Goal: Task Accomplishment & Management: Manage account settings

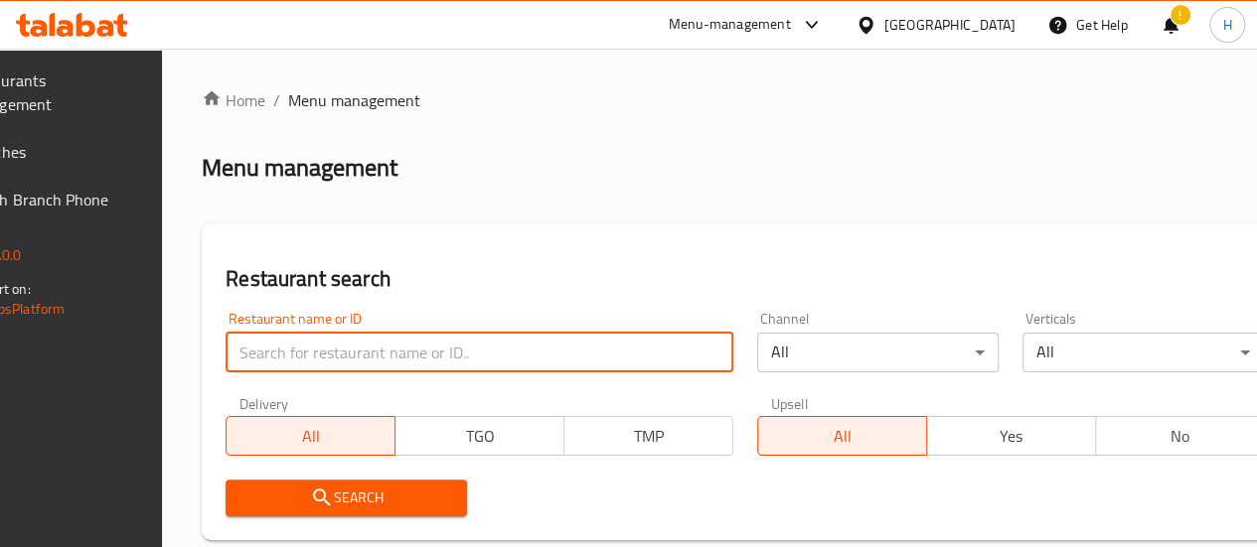
click at [372, 358] on input "search" at bounding box center [480, 353] width 508 height 40
paste input "682536"
type input "682536"
click button "Search" at bounding box center [346, 498] width 241 height 37
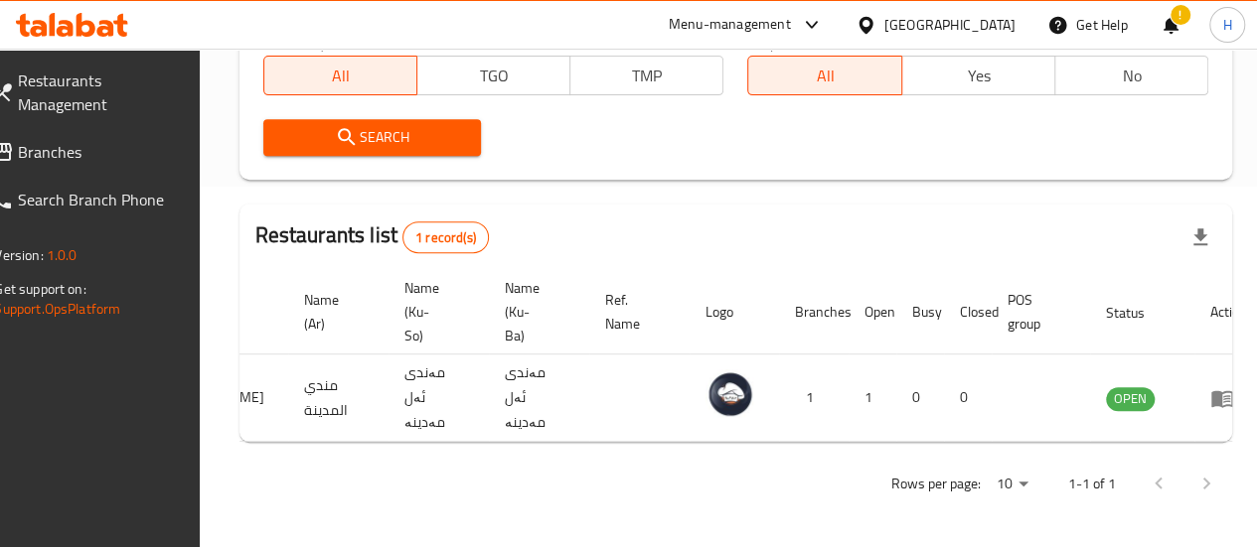
scroll to position [0, 195]
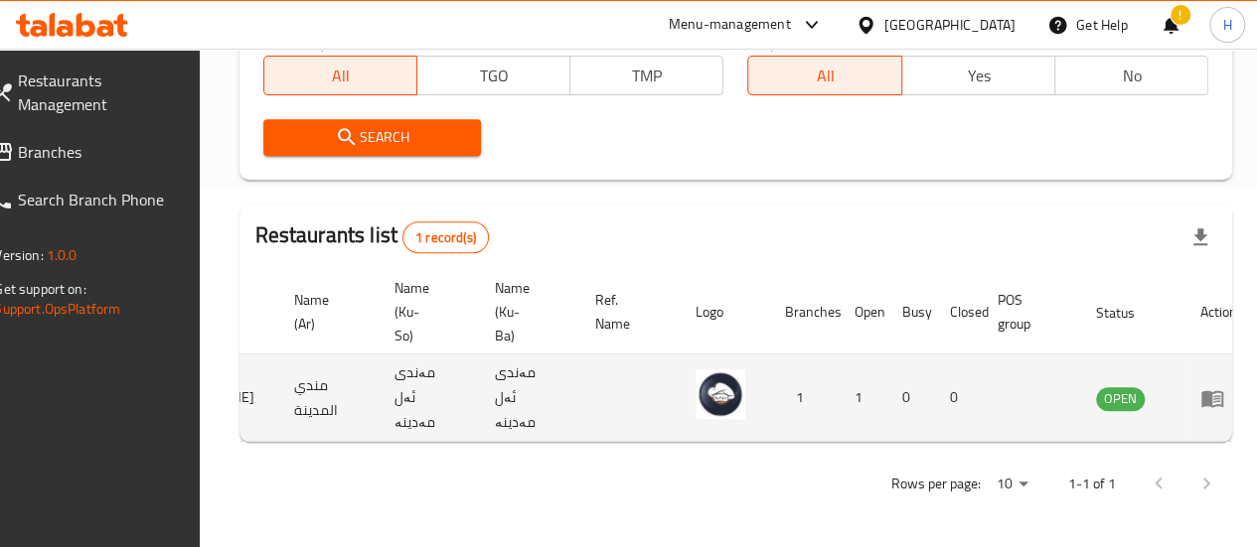
click at [1184, 405] on td "enhanced table" at bounding box center [1218, 398] width 69 height 87
click at [1184, 401] on td "enhanced table" at bounding box center [1218, 398] width 69 height 87
click at [1200, 390] on icon "enhanced table" at bounding box center [1212, 398] width 24 height 24
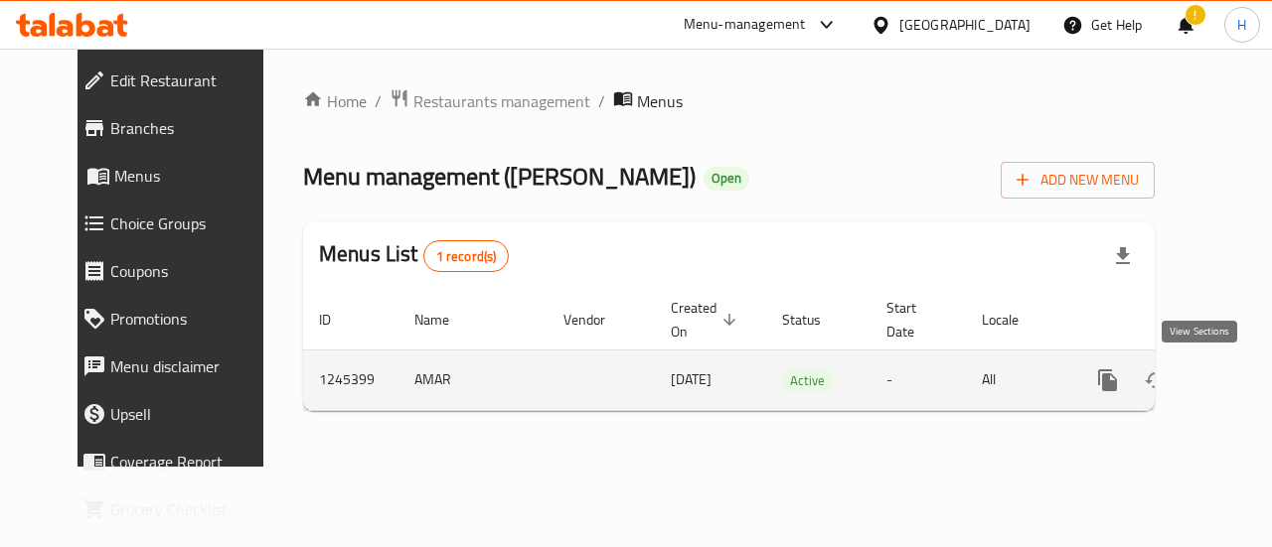
click at [1239, 379] on icon "enhanced table" at bounding box center [1251, 381] width 24 height 24
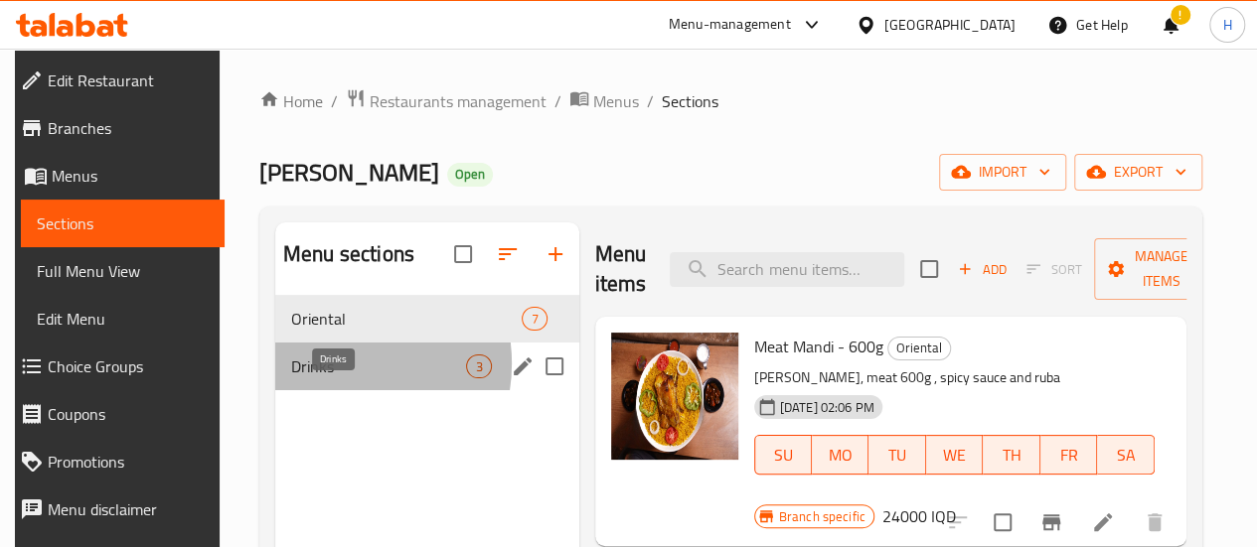
click at [325, 379] on span "Drinks" at bounding box center [378, 367] width 175 height 24
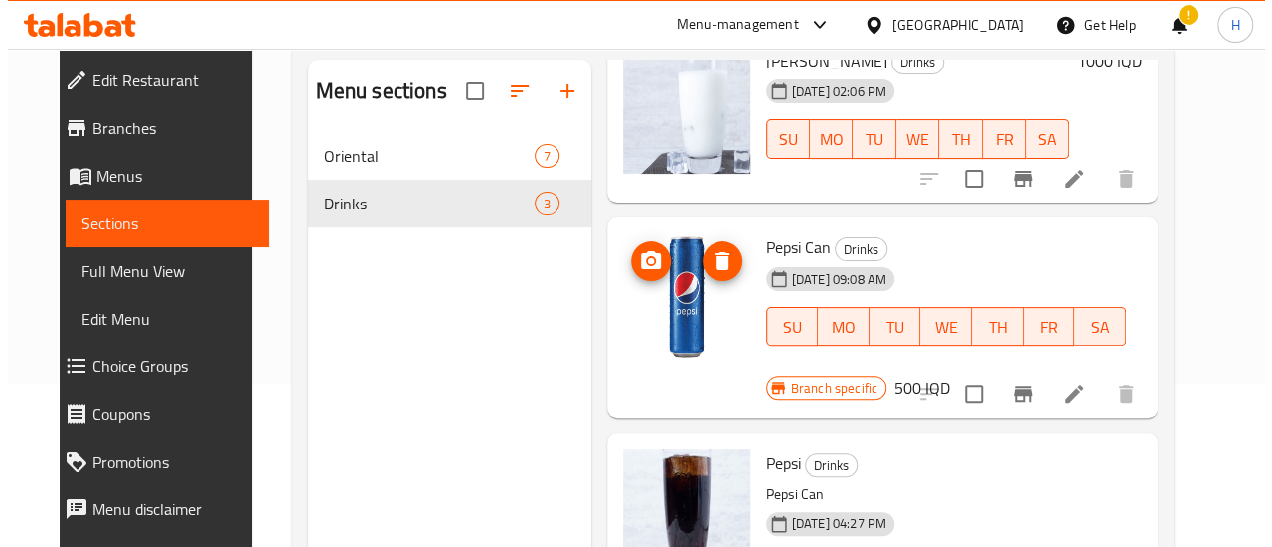
scroll to position [166, 0]
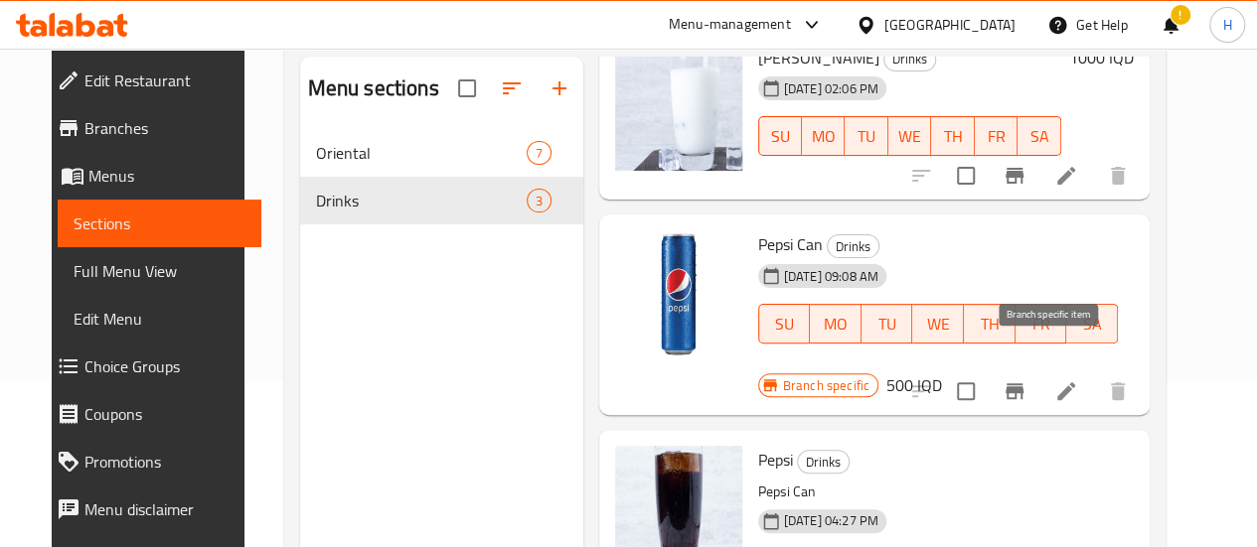
click at [1023, 383] on icon "Branch-specific-item" at bounding box center [1014, 391] width 18 height 16
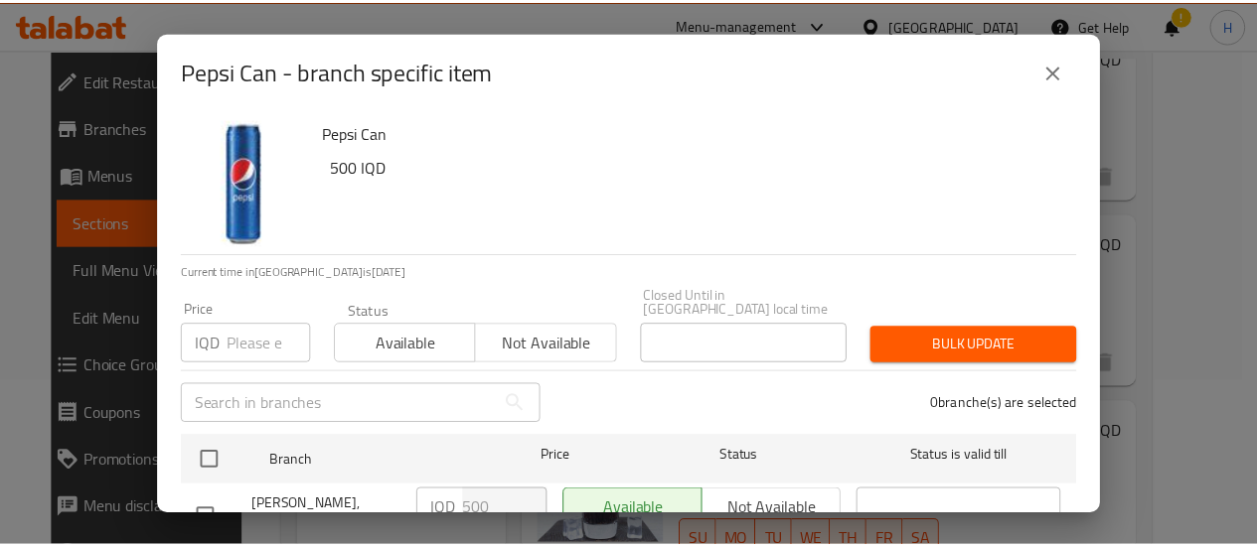
scroll to position [74, 0]
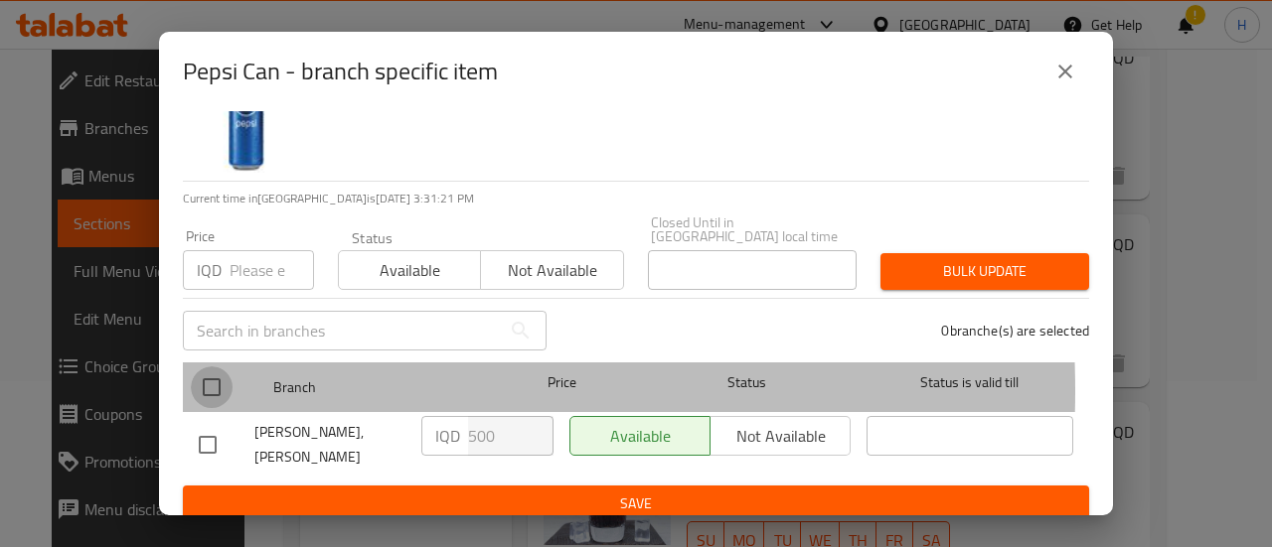
click at [219, 376] on input "checkbox" at bounding box center [212, 388] width 42 height 42
checkbox input "true"
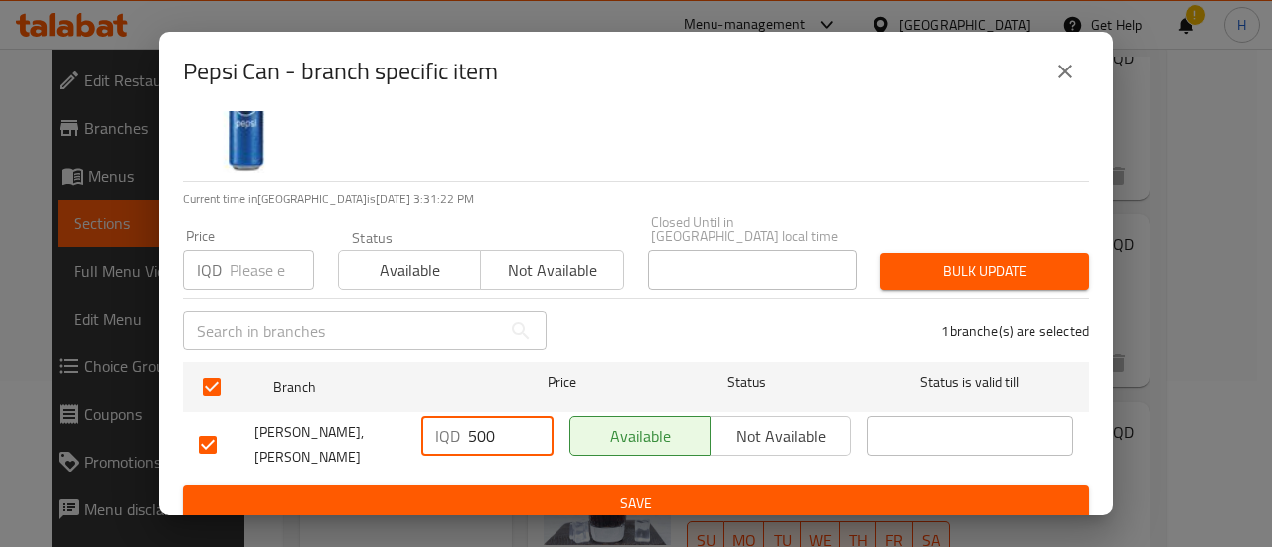
drag, startPoint x: 473, startPoint y: 412, endPoint x: 457, endPoint y: 413, distance: 15.9
click at [457, 416] on div "IQD 500 ​" at bounding box center [487, 436] width 132 height 40
type input "1000"
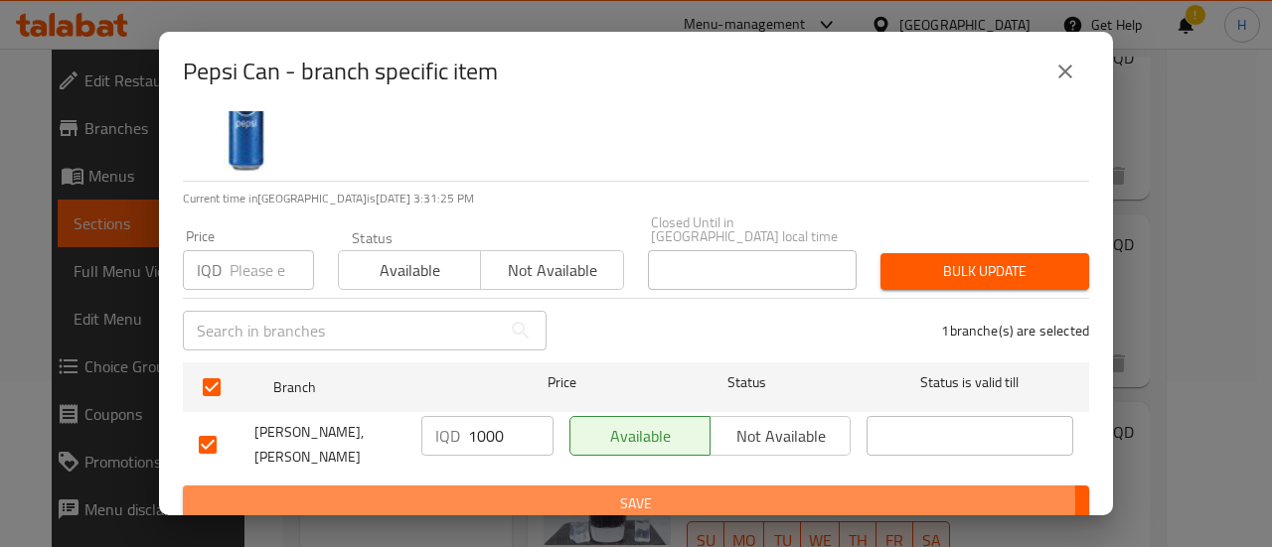
click at [525, 492] on span "Save" at bounding box center [636, 504] width 874 height 25
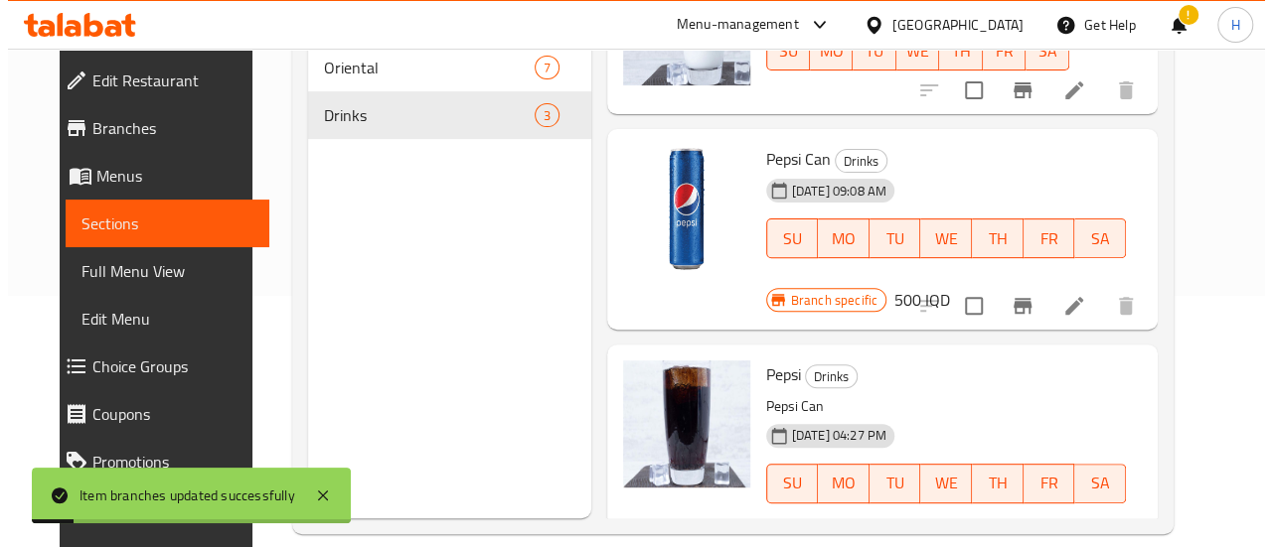
scroll to position [256, 0]
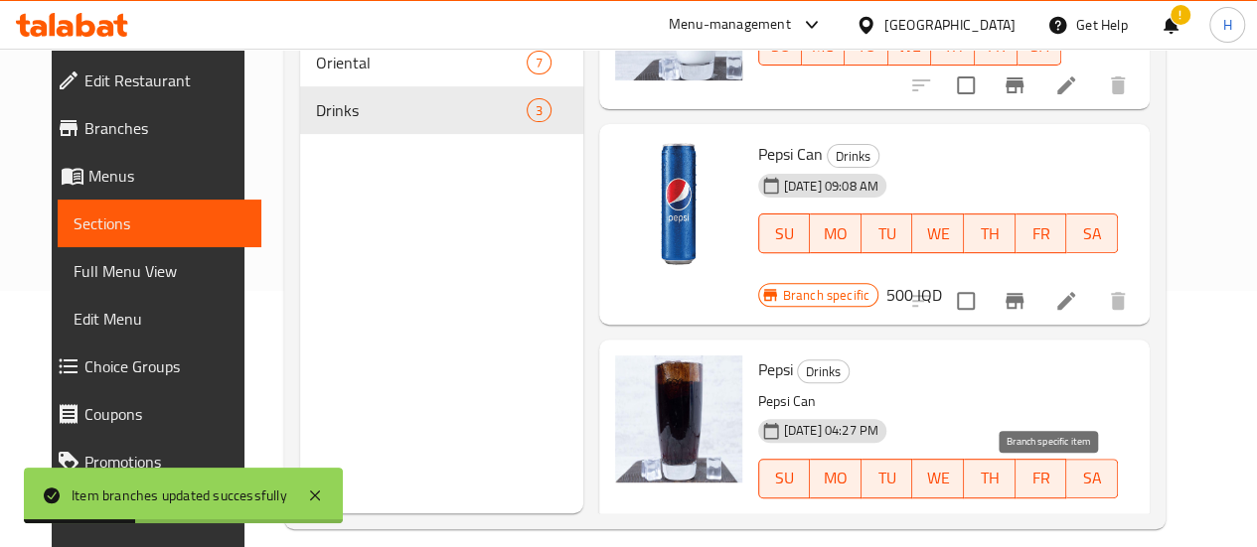
click at [1023, 538] on icon "Branch-specific-item" at bounding box center [1014, 546] width 18 height 16
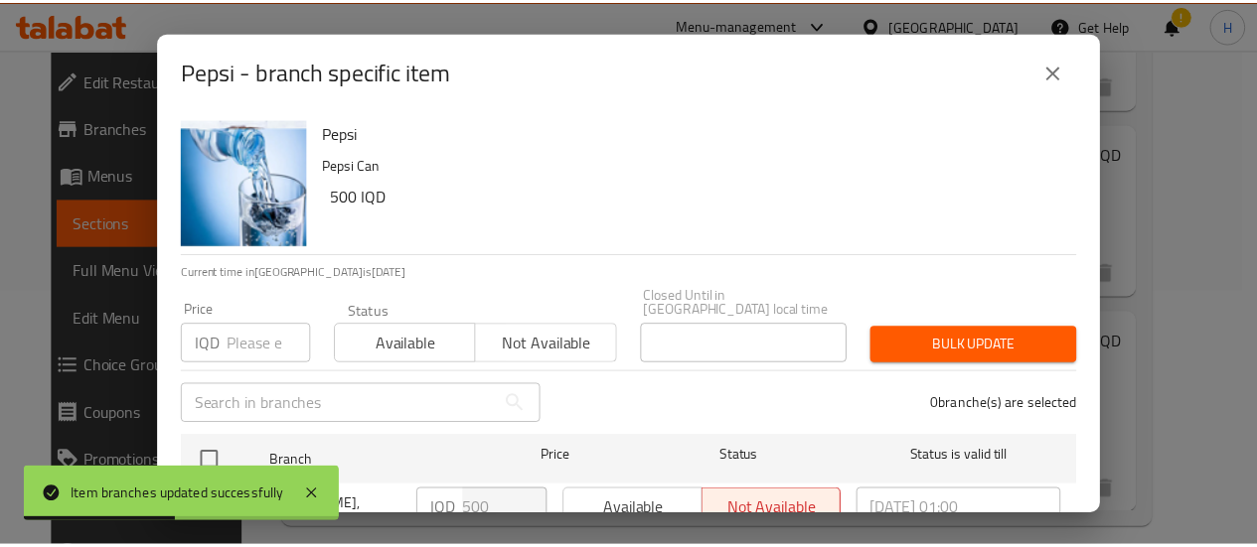
scroll to position [74, 0]
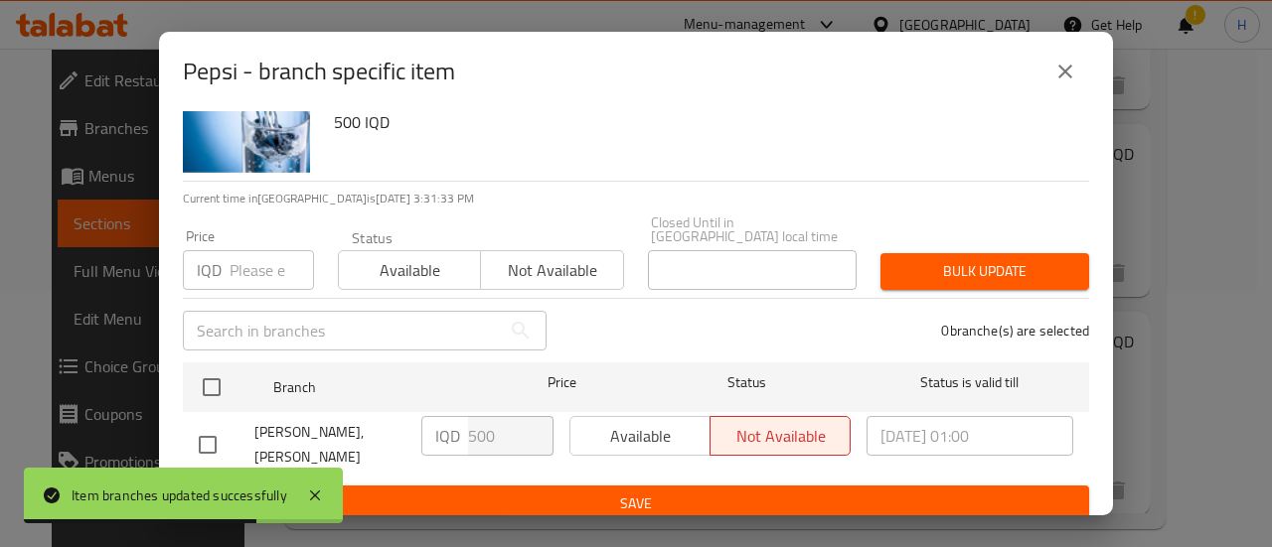
click at [1066, 78] on icon "close" at bounding box center [1065, 72] width 24 height 24
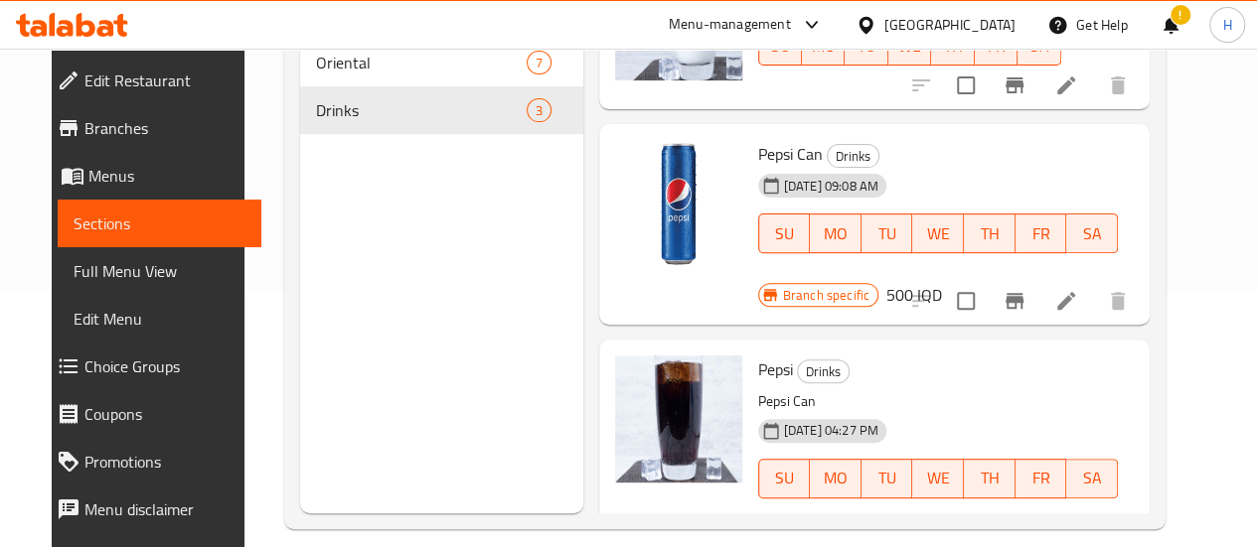
click at [942, 281] on div "Branch specific 500 IQD" at bounding box center [850, 295] width 184 height 28
click at [66, 16] on icon at bounding box center [72, 25] width 112 height 24
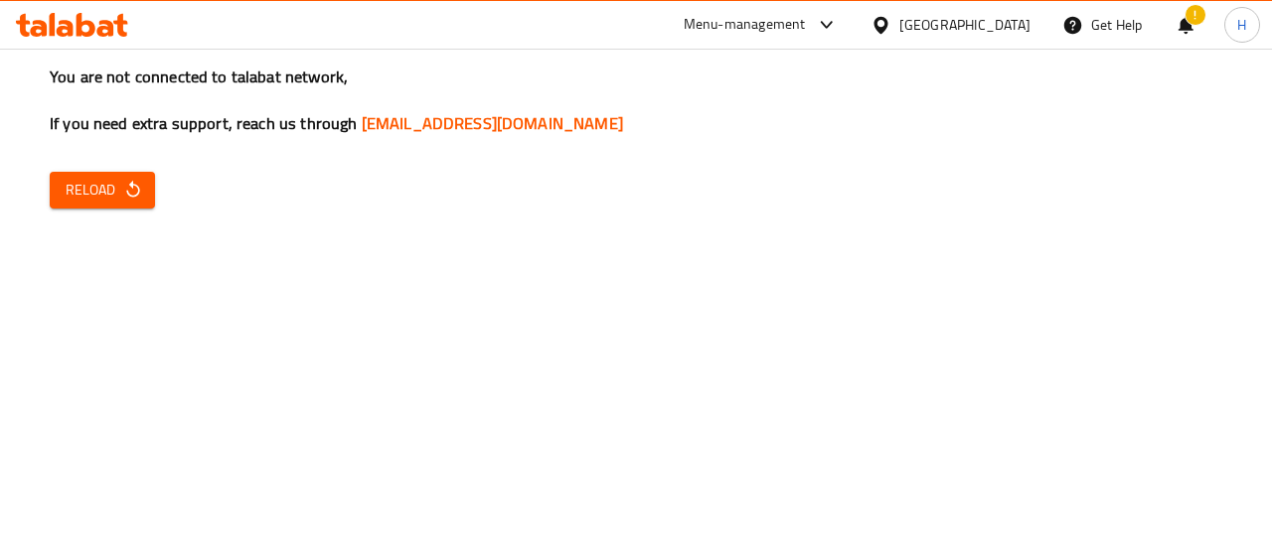
click at [115, 174] on button "Reload" at bounding box center [102, 190] width 105 height 37
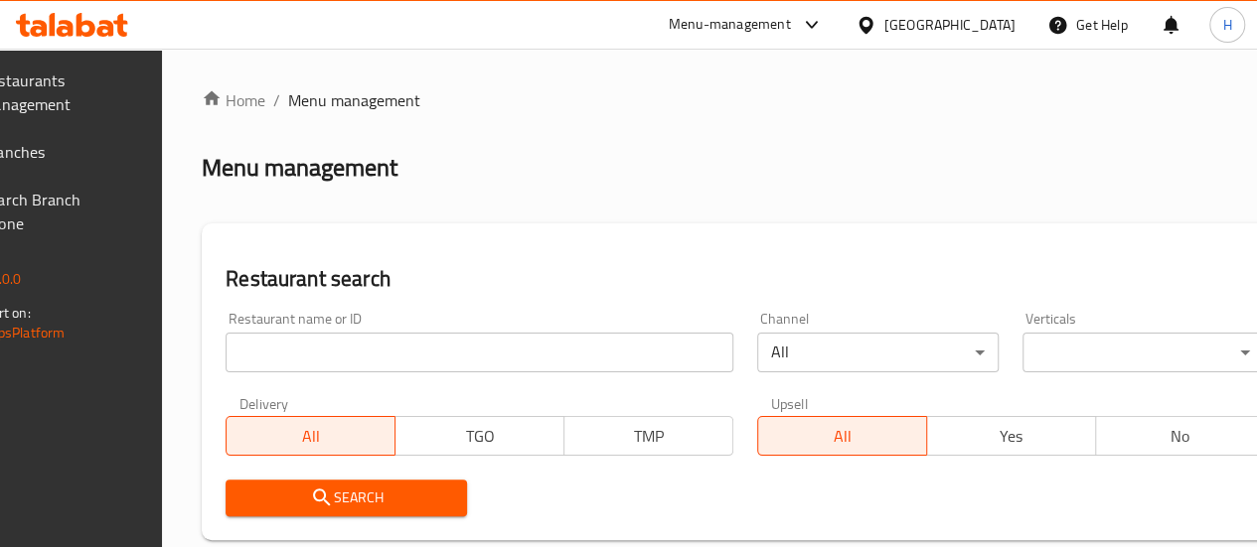
click at [436, 345] on input "search" at bounding box center [480, 353] width 508 height 40
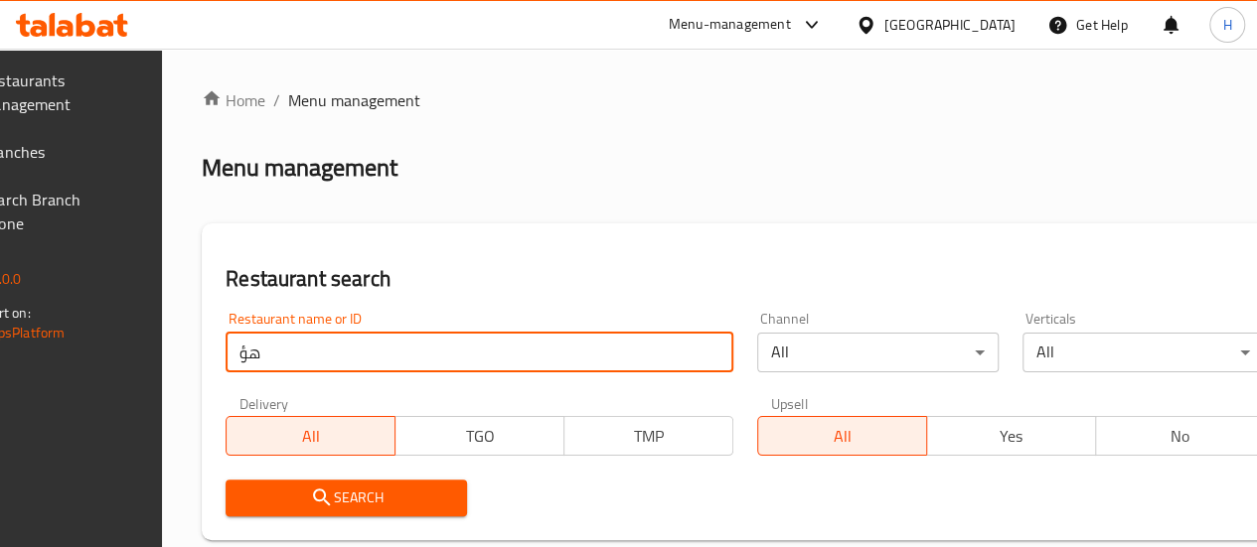
type input "ه"
click button "Search" at bounding box center [346, 498] width 241 height 37
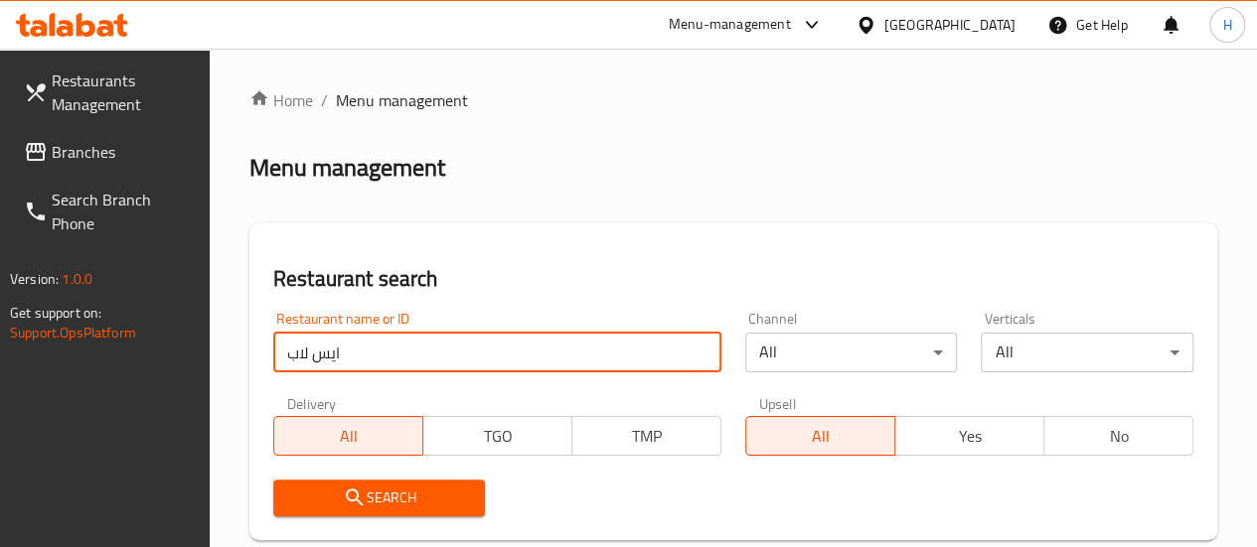
click at [362, 349] on input "ايس لاب" at bounding box center [497, 353] width 448 height 40
click at [433, 355] on input "ايس لاب" at bounding box center [497, 353] width 448 height 40
click at [433, 355] on input "ايس لابI" at bounding box center [497, 353] width 448 height 40
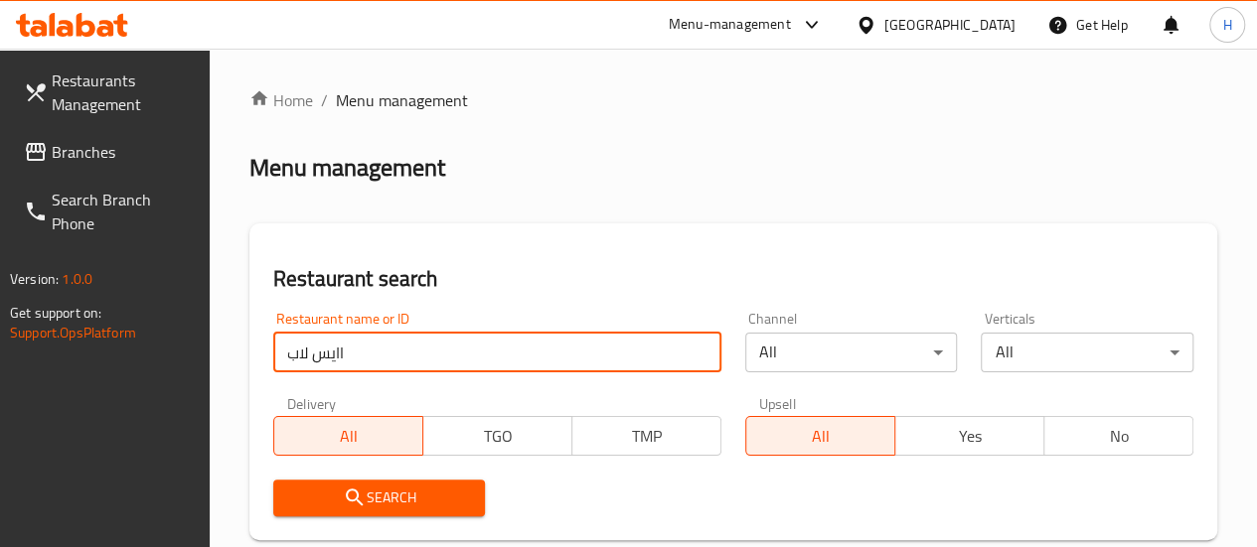
click at [433, 355] on input "ايس لابI" at bounding box center [497, 353] width 448 height 40
type input "ice lab"
click button "Search" at bounding box center [379, 498] width 213 height 37
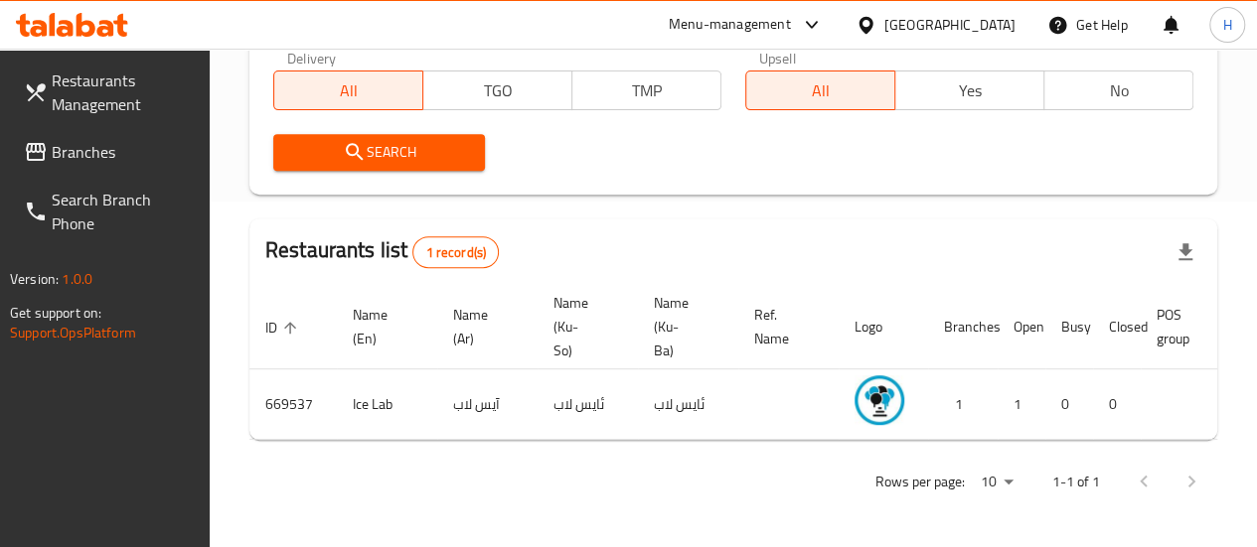
scroll to position [0, 195]
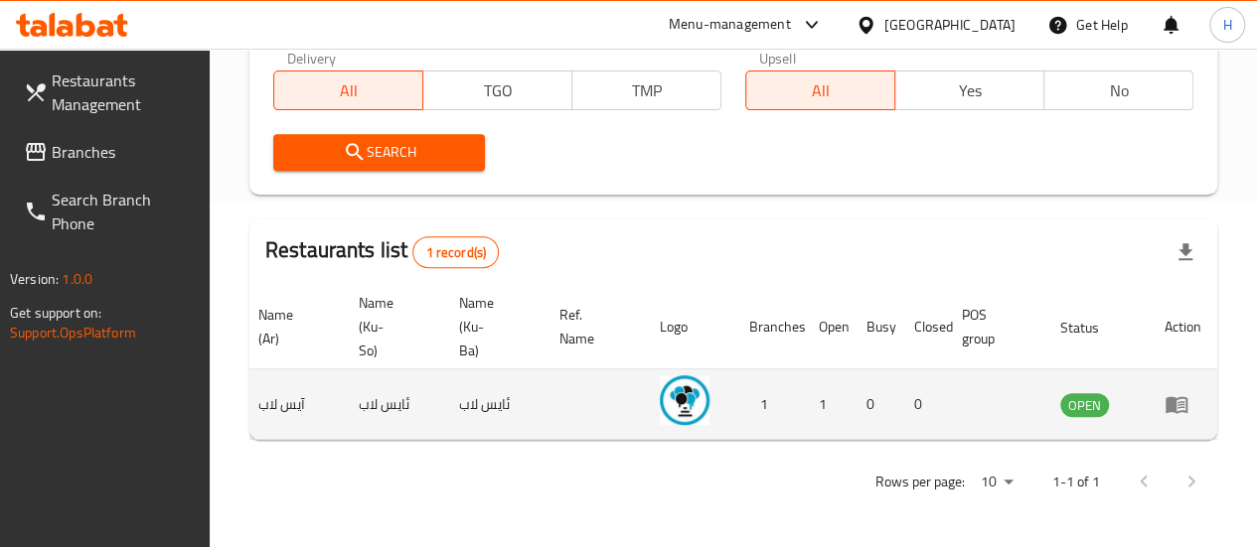
click at [1172, 397] on icon "enhanced table" at bounding box center [1176, 405] width 22 height 17
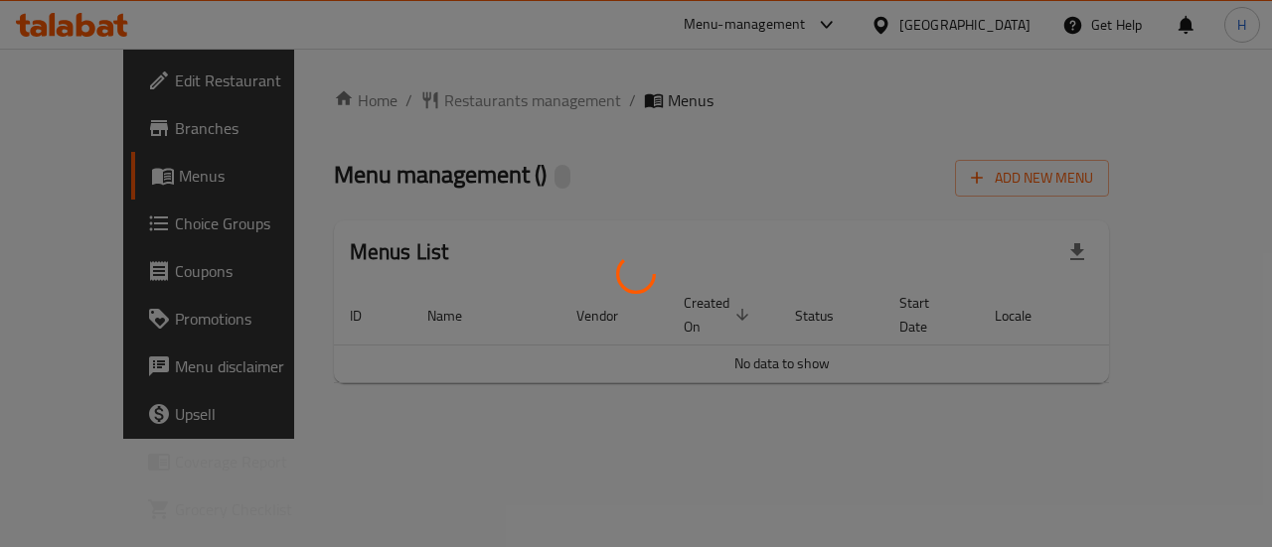
click at [786, 412] on div at bounding box center [636, 273] width 1272 height 547
drag, startPoint x: 786, startPoint y: 412, endPoint x: 1129, endPoint y: 454, distance: 345.3
click at [1129, 454] on div at bounding box center [636, 273] width 1272 height 547
click at [1204, 364] on div at bounding box center [636, 273] width 1272 height 547
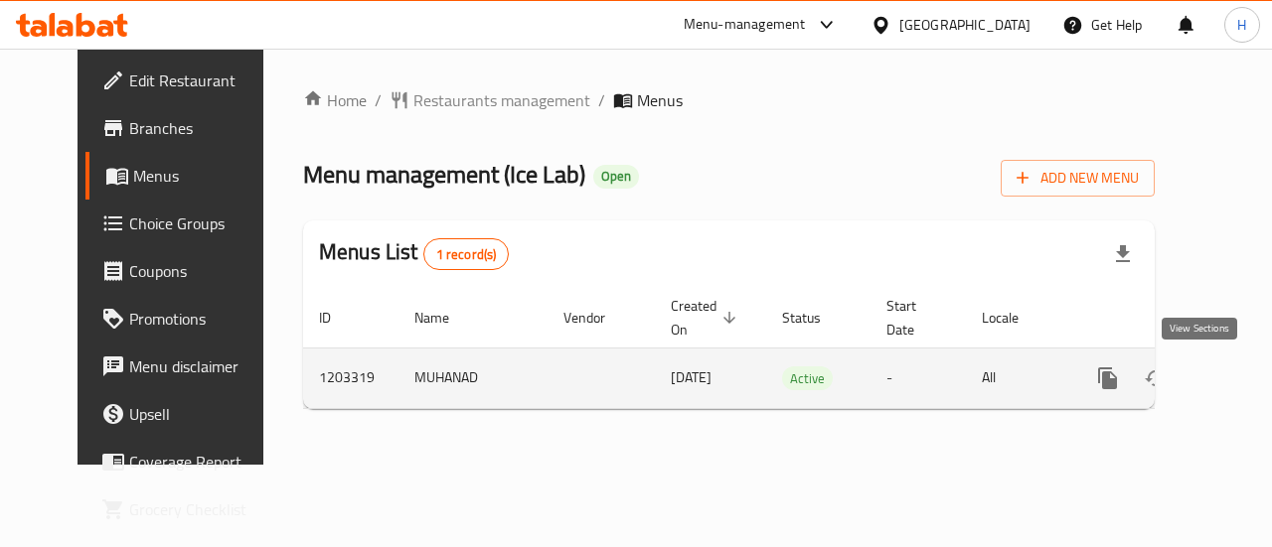
click at [1242, 373] on icon "enhanced table" at bounding box center [1251, 379] width 18 height 18
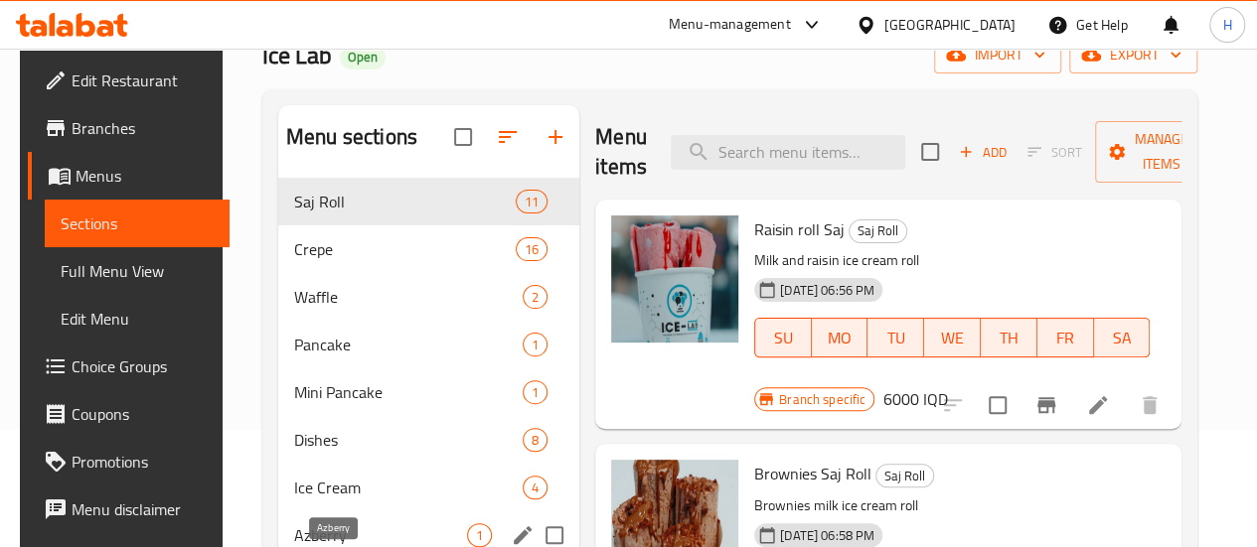
scroll to position [218, 0]
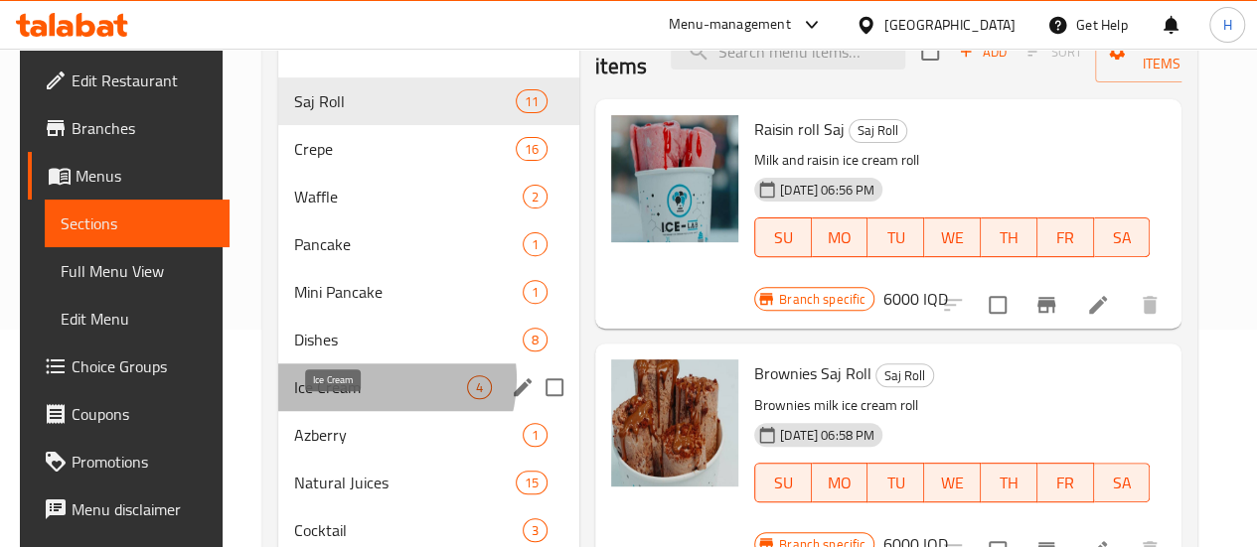
click at [368, 399] on span "Ice Cream" at bounding box center [380, 388] width 173 height 24
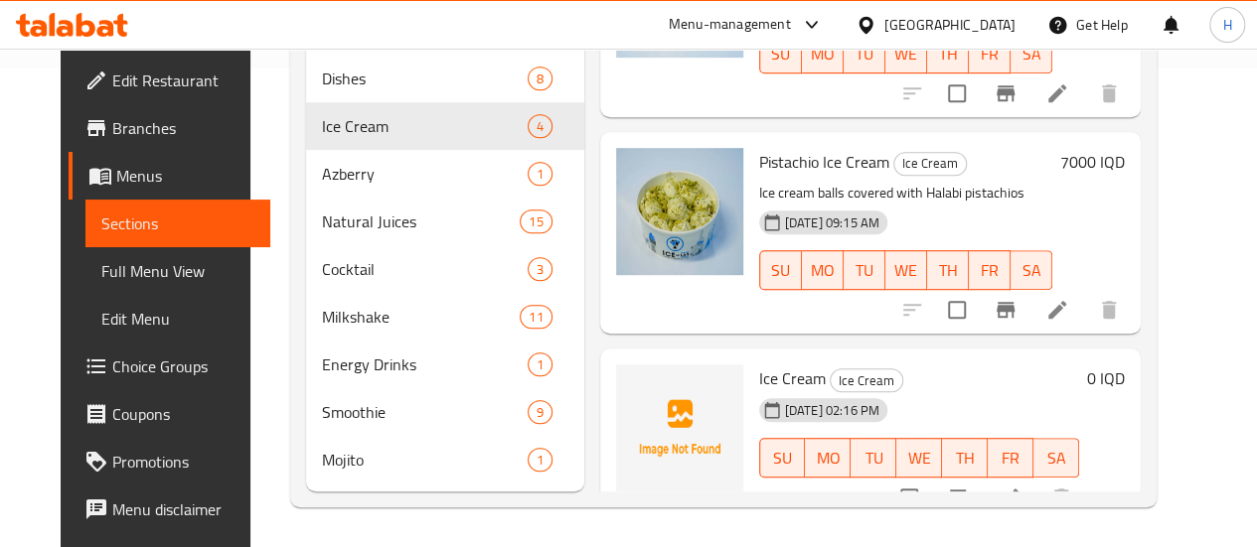
scroll to position [508, 0]
click at [1021, 486] on icon at bounding box center [1009, 498] width 24 height 24
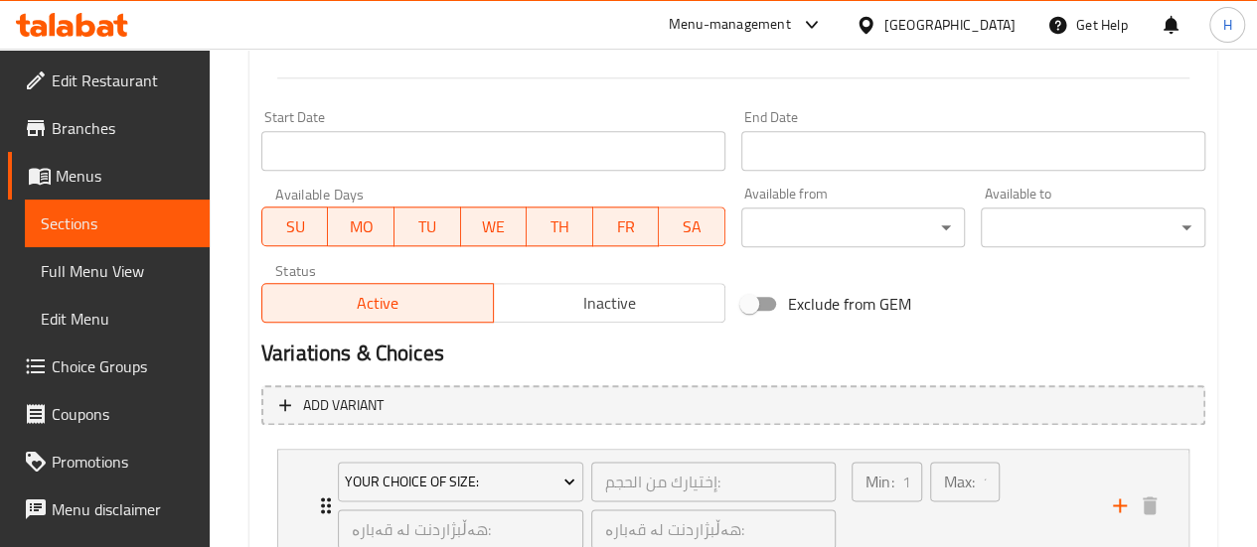
scroll to position [1163, 0]
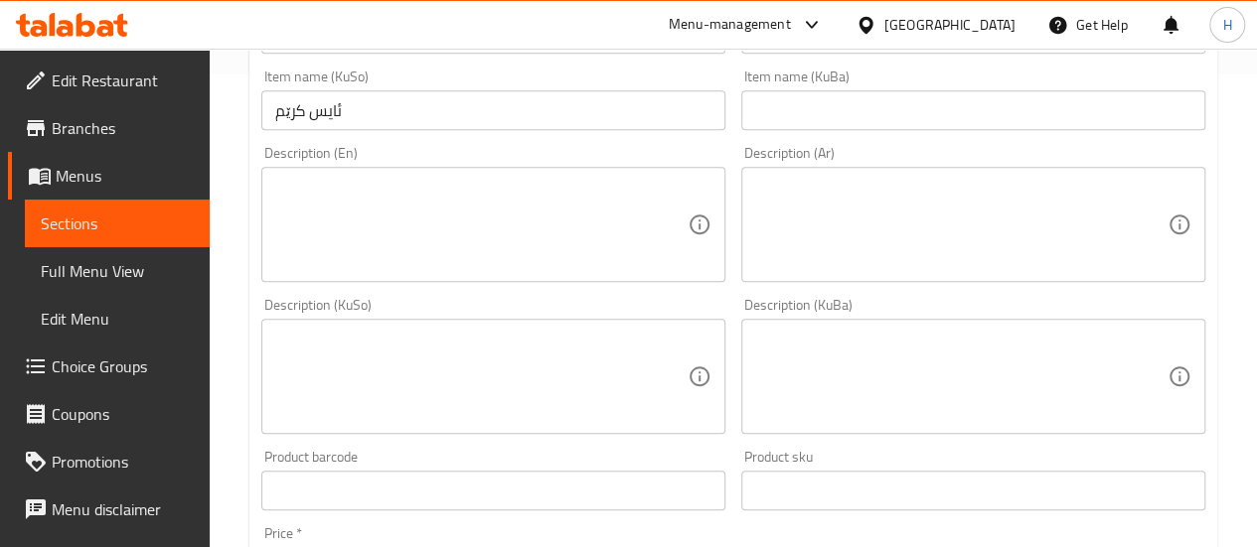
click at [104, 213] on span "Sections" at bounding box center [117, 224] width 153 height 24
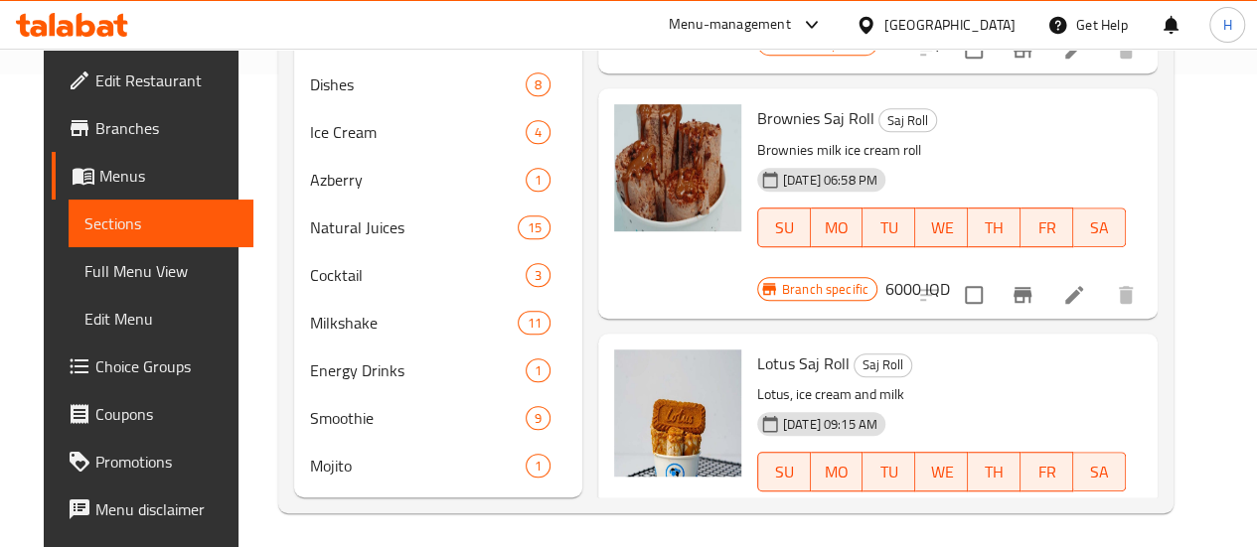
scroll to position [365, 0]
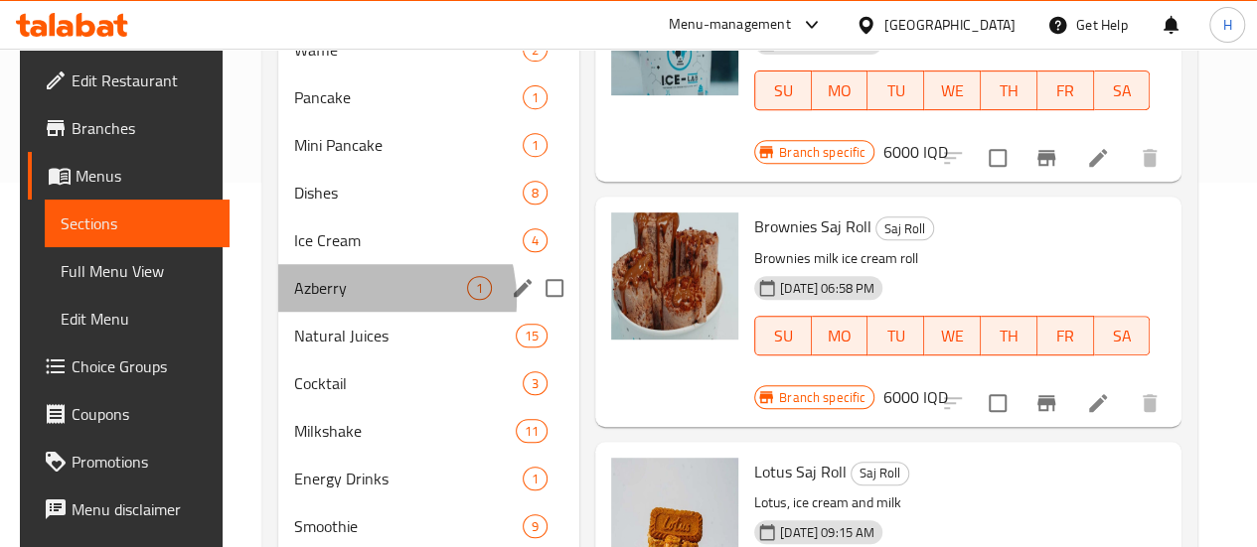
click at [345, 312] on div "Azberry 1" at bounding box center [428, 288] width 301 height 48
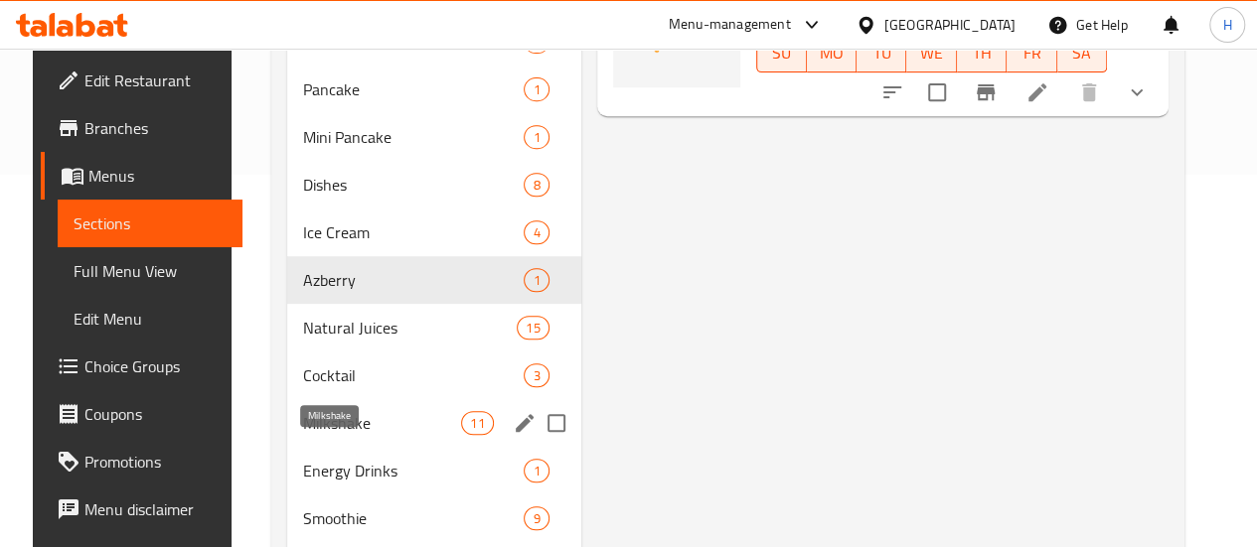
scroll to position [375, 0]
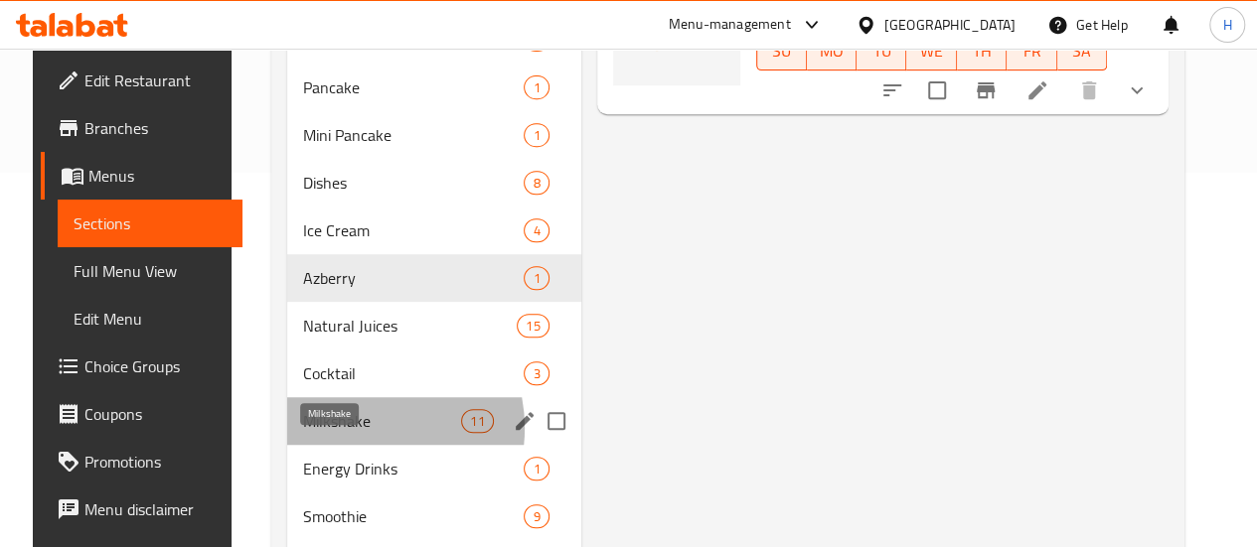
click at [335, 433] on span "Milkshake" at bounding box center [382, 421] width 158 height 24
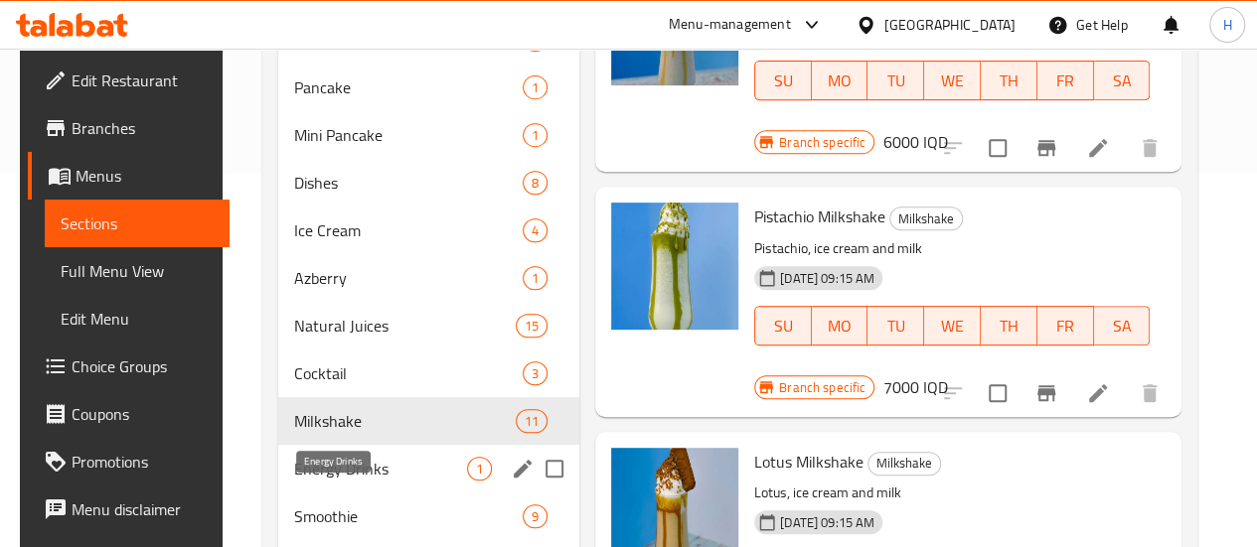
click at [363, 493] on div "Energy Drinks 1" at bounding box center [428, 469] width 301 height 48
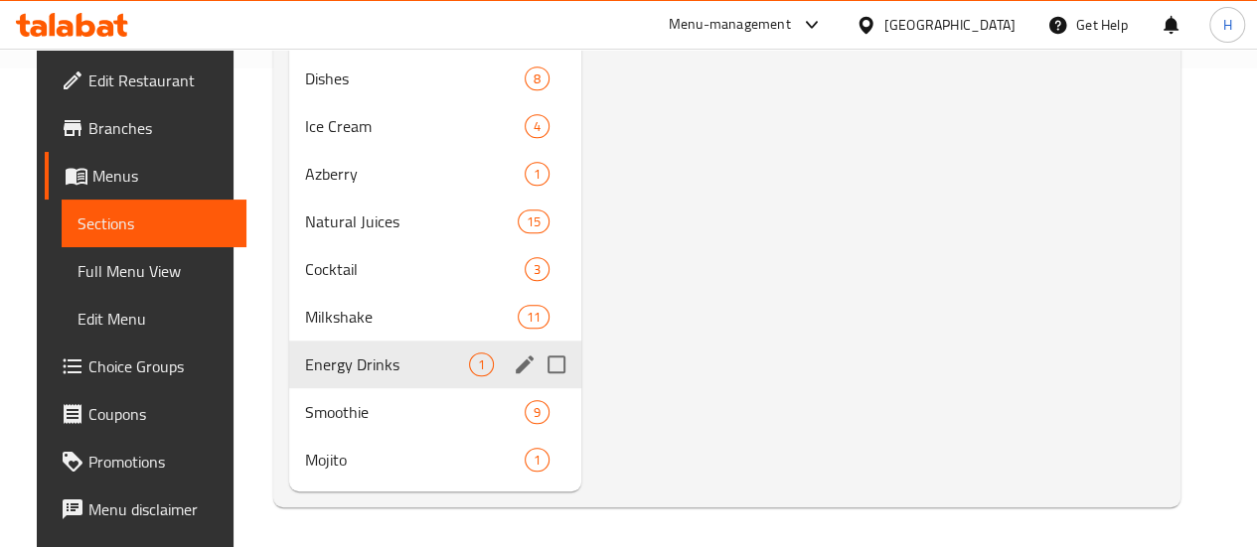
scroll to position [508, 0]
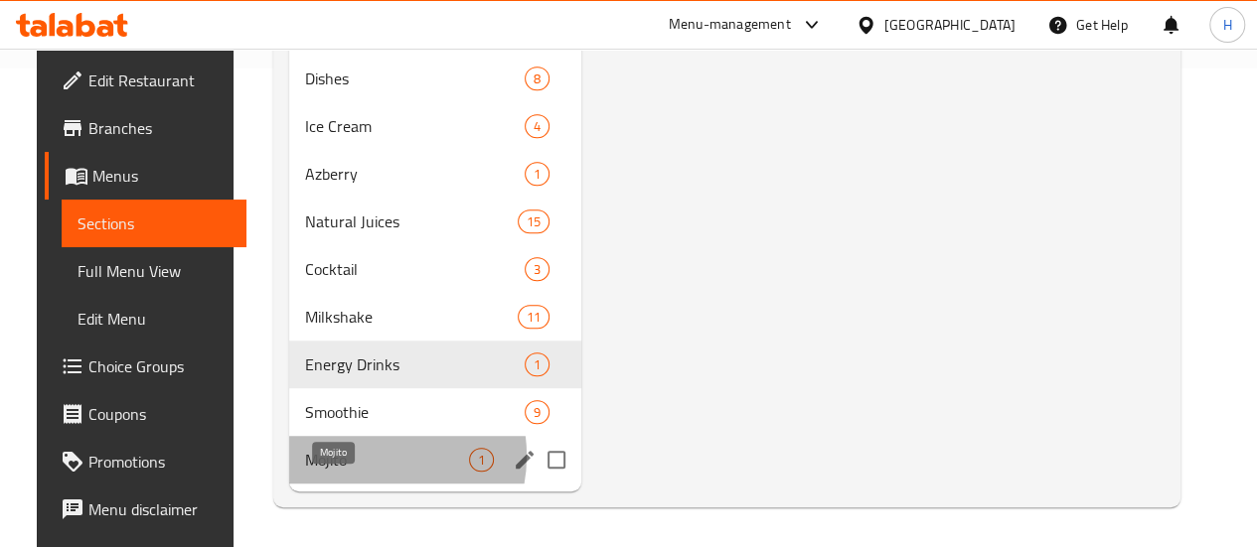
click at [349, 457] on span "Mojito" at bounding box center [387, 460] width 164 height 24
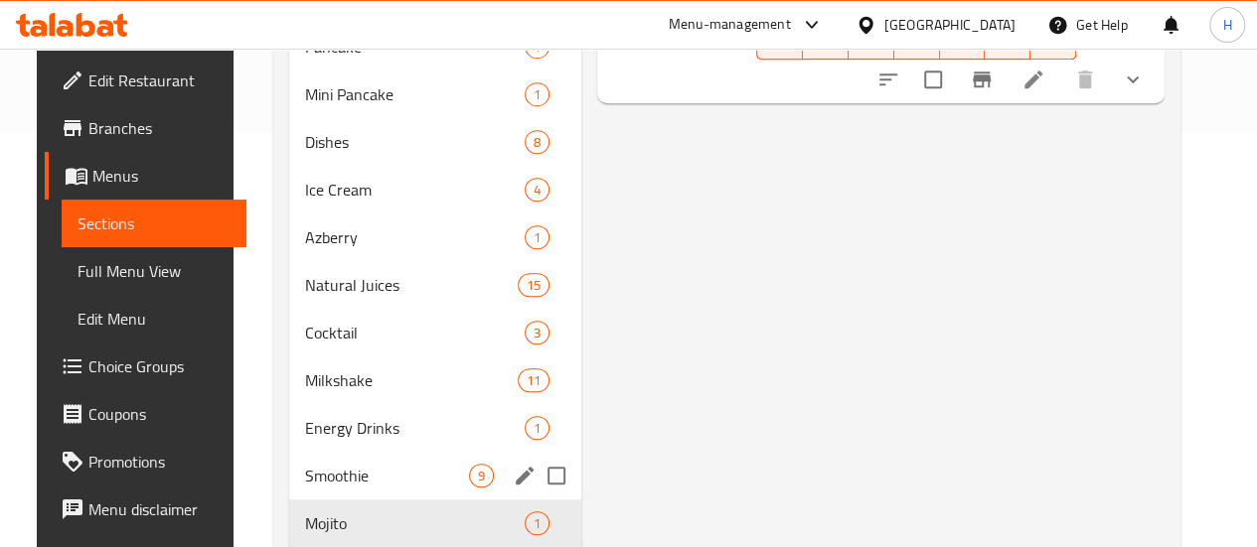
scroll to position [414, 0]
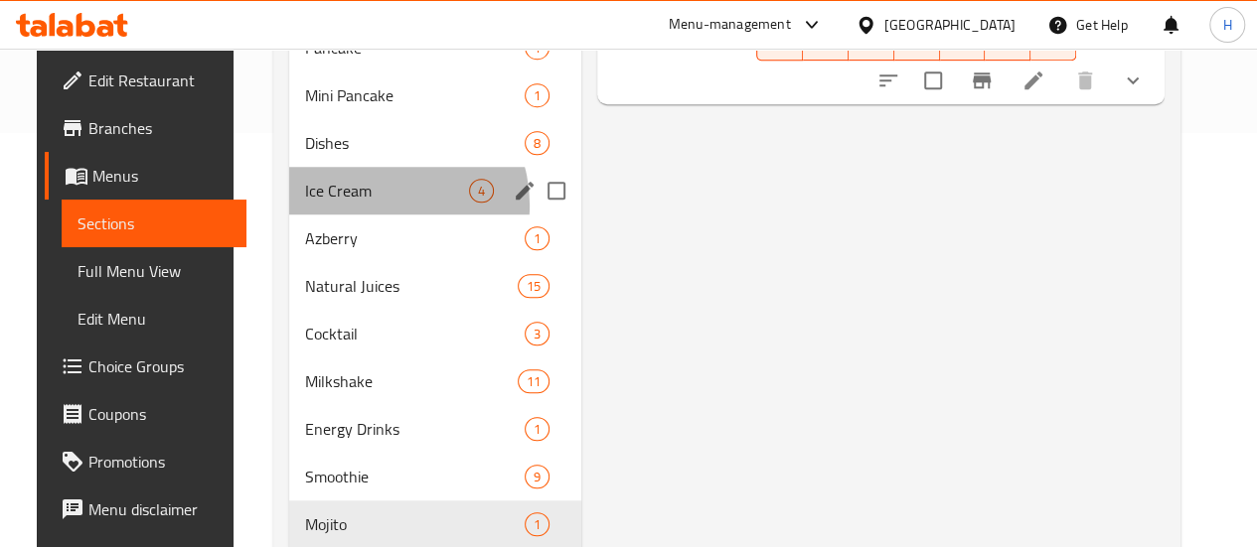
click at [355, 215] on div "Ice Cream 4" at bounding box center [435, 191] width 292 height 48
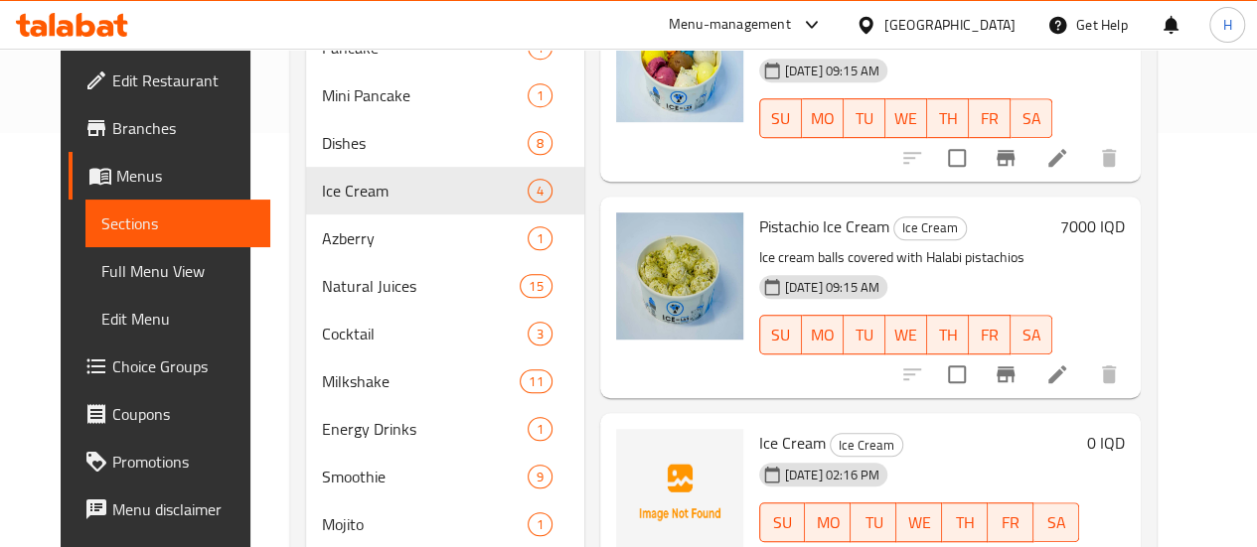
scroll to position [508, 0]
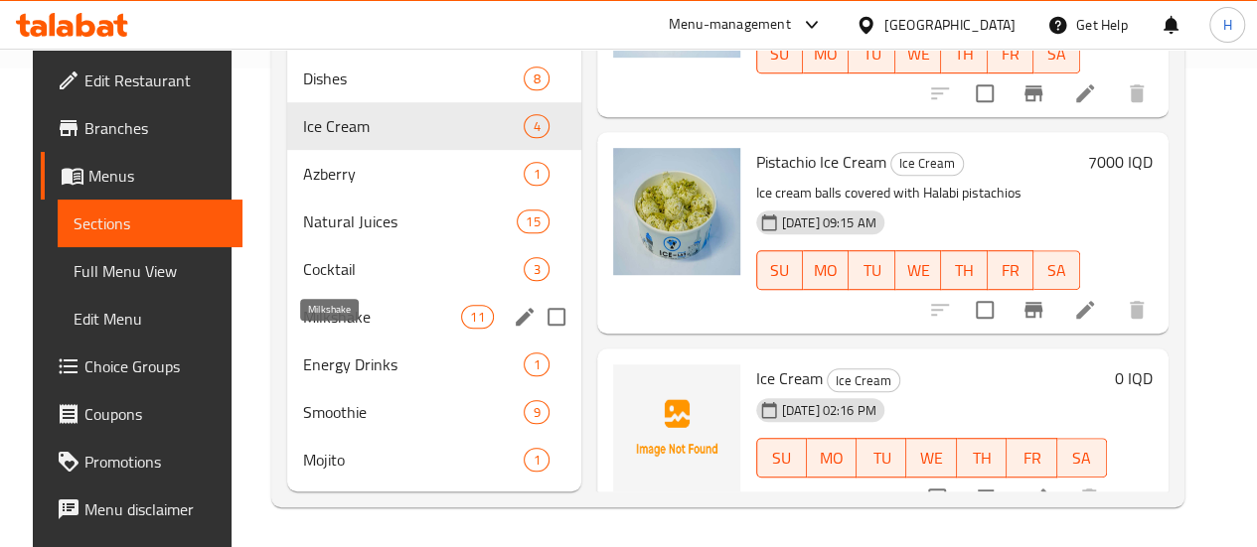
click at [374, 319] on span "Milkshake" at bounding box center [382, 317] width 158 height 24
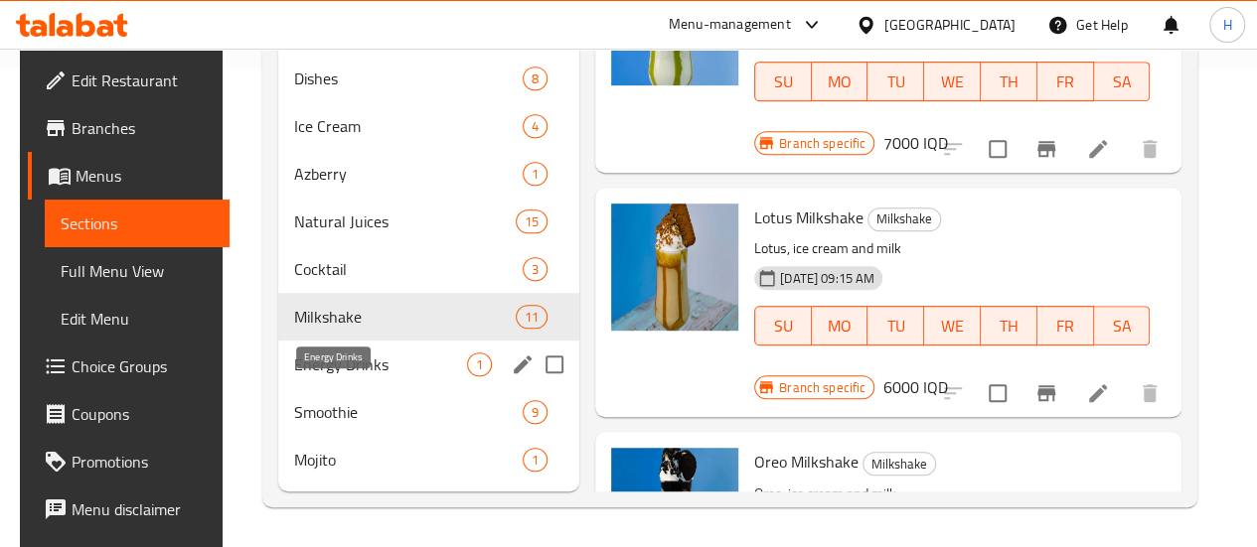
click at [359, 367] on span "Energy Drinks" at bounding box center [380, 365] width 173 height 24
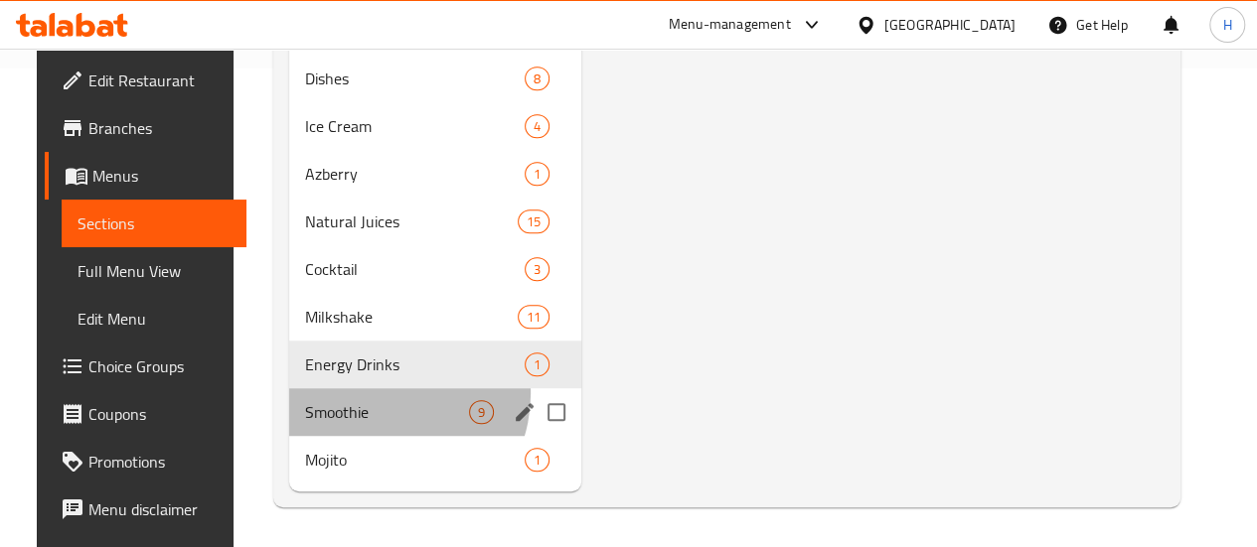
click at [359, 394] on div "Smoothie 9" at bounding box center [435, 412] width 292 height 48
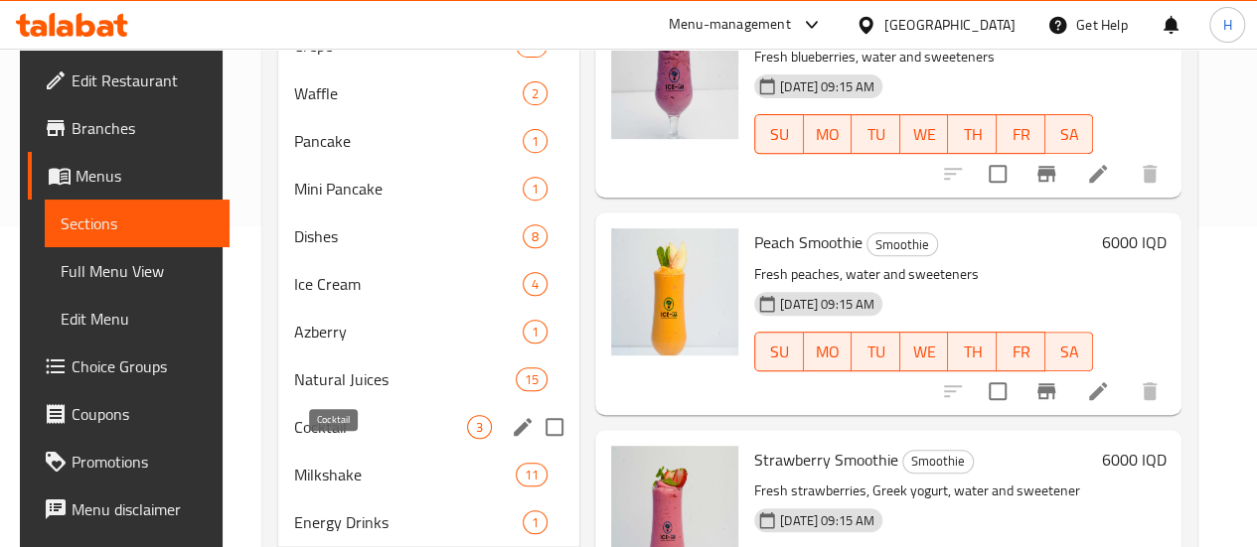
scroll to position [421, 0]
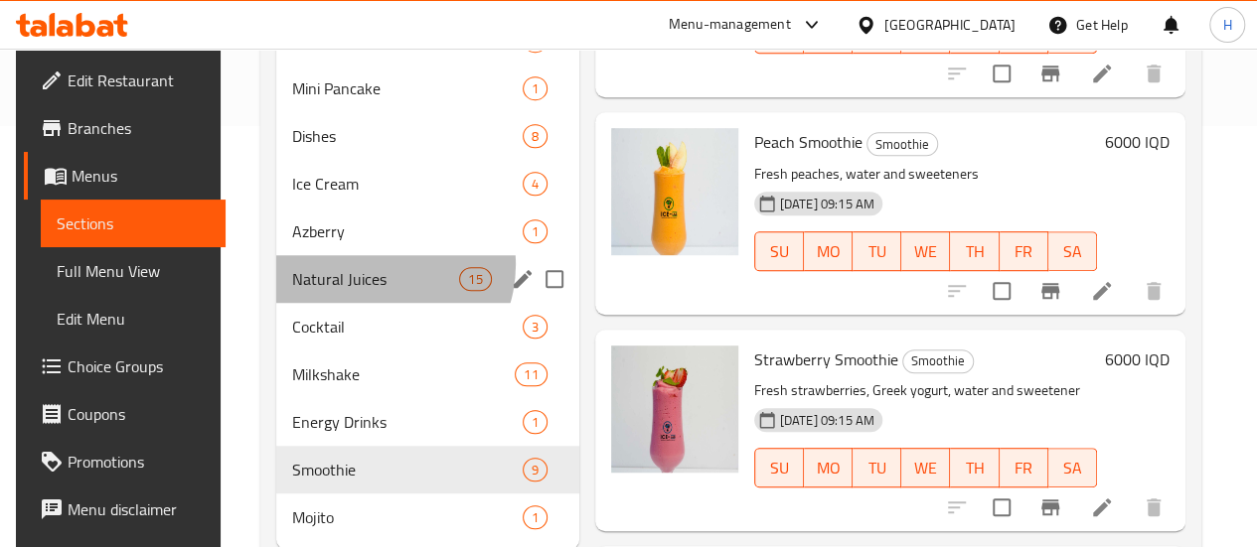
click at [368, 295] on div "Natural Juices 15" at bounding box center [427, 279] width 303 height 48
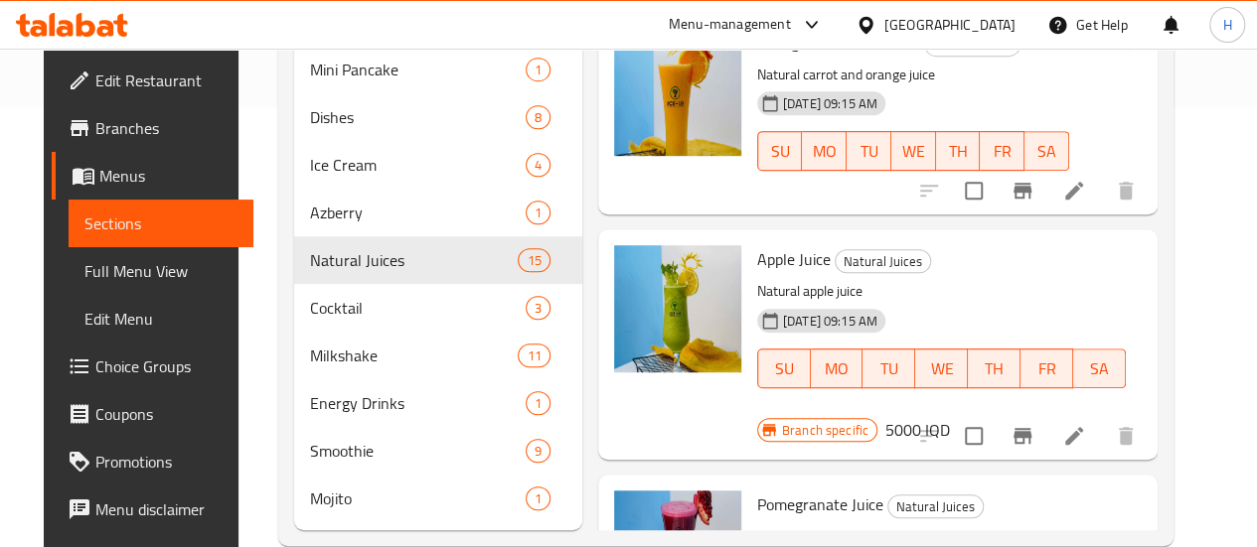
scroll to position [508, 0]
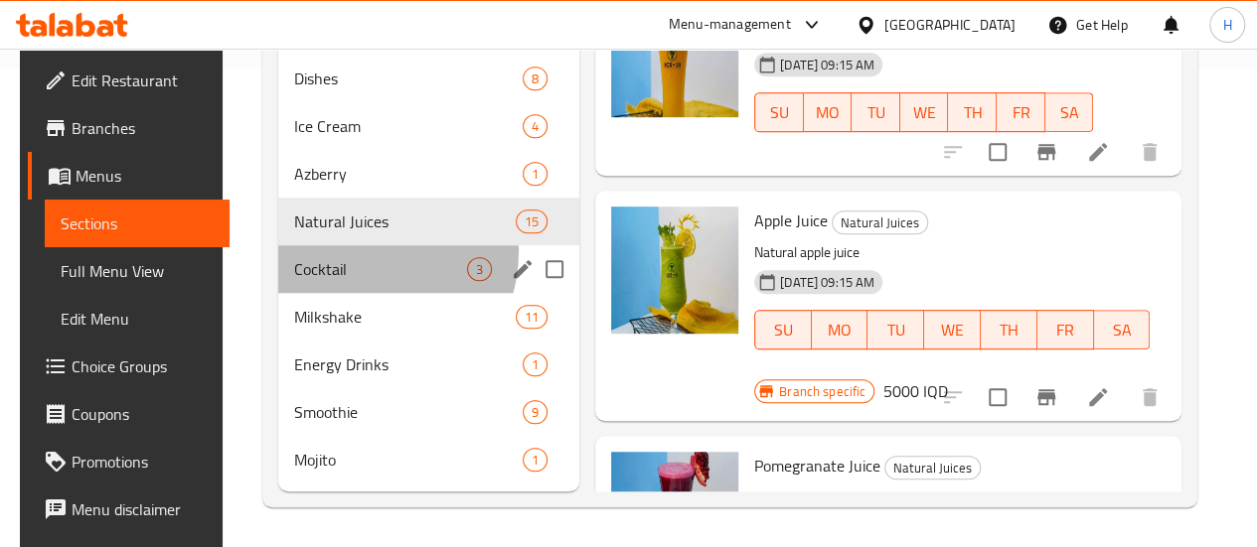
click at [348, 252] on div "Cocktail 3" at bounding box center [428, 269] width 301 height 48
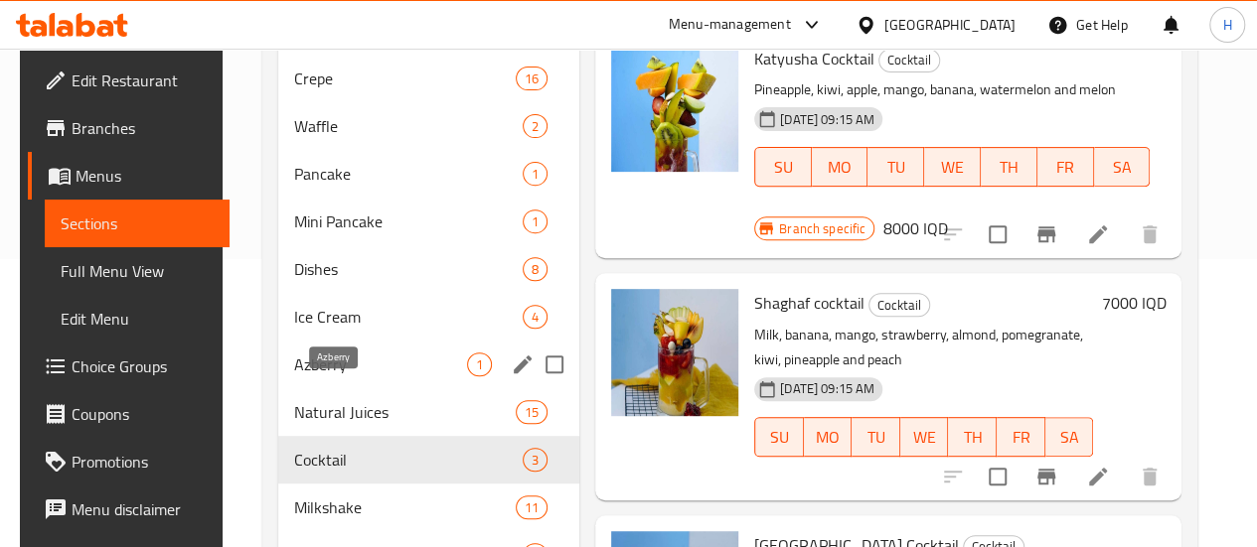
scroll to position [508, 0]
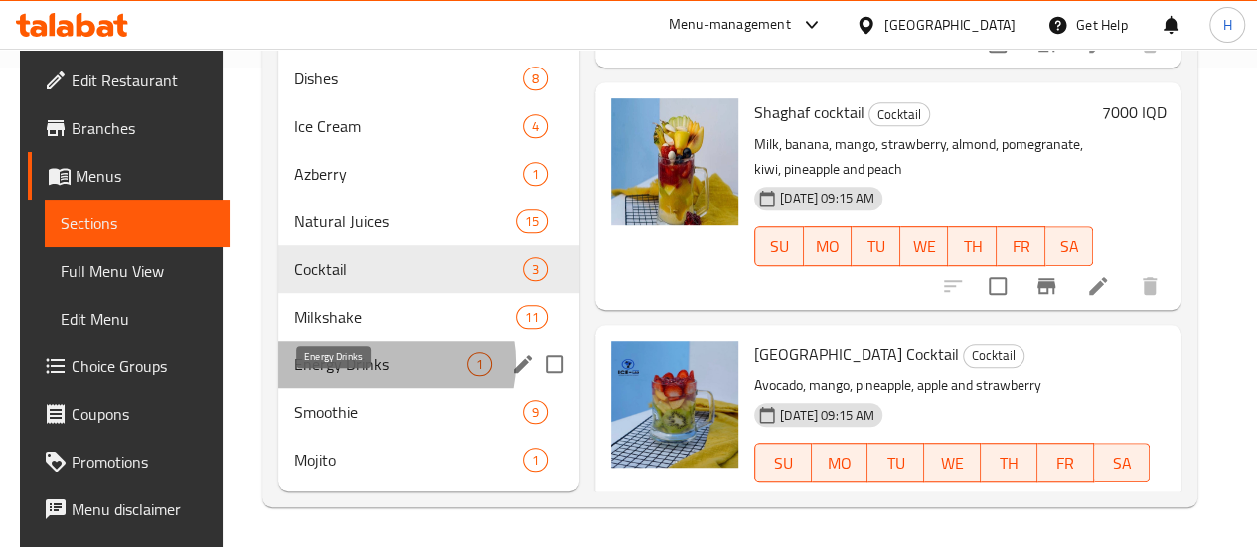
click at [368, 364] on span "Energy Drinks" at bounding box center [380, 365] width 173 height 24
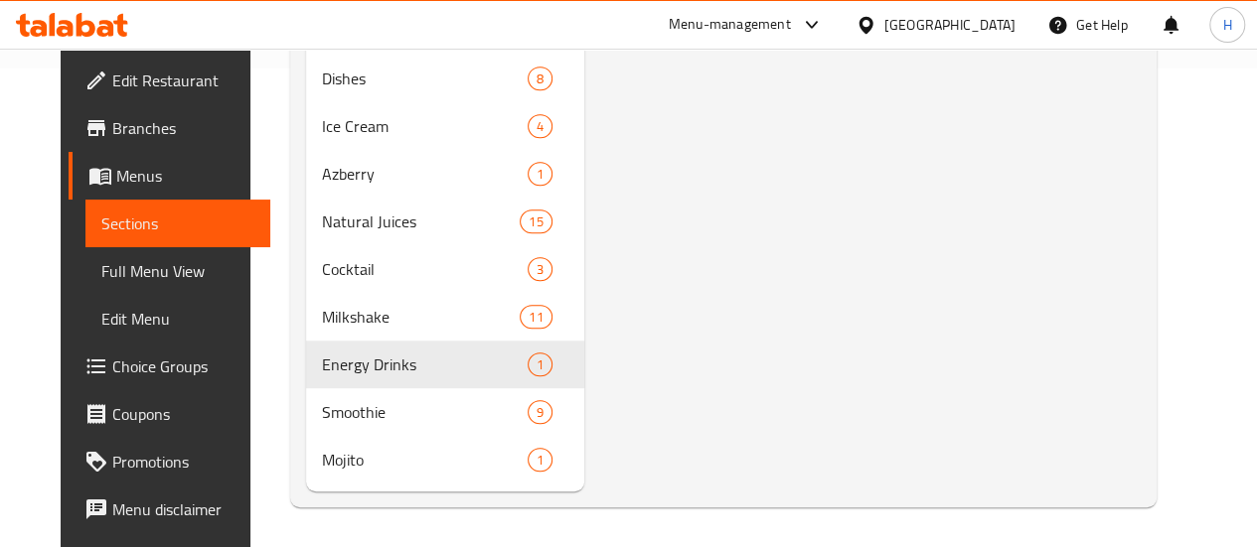
click at [125, 36] on icon at bounding box center [120, 25] width 14 height 23
